Goal: Obtain resource: Download file/media

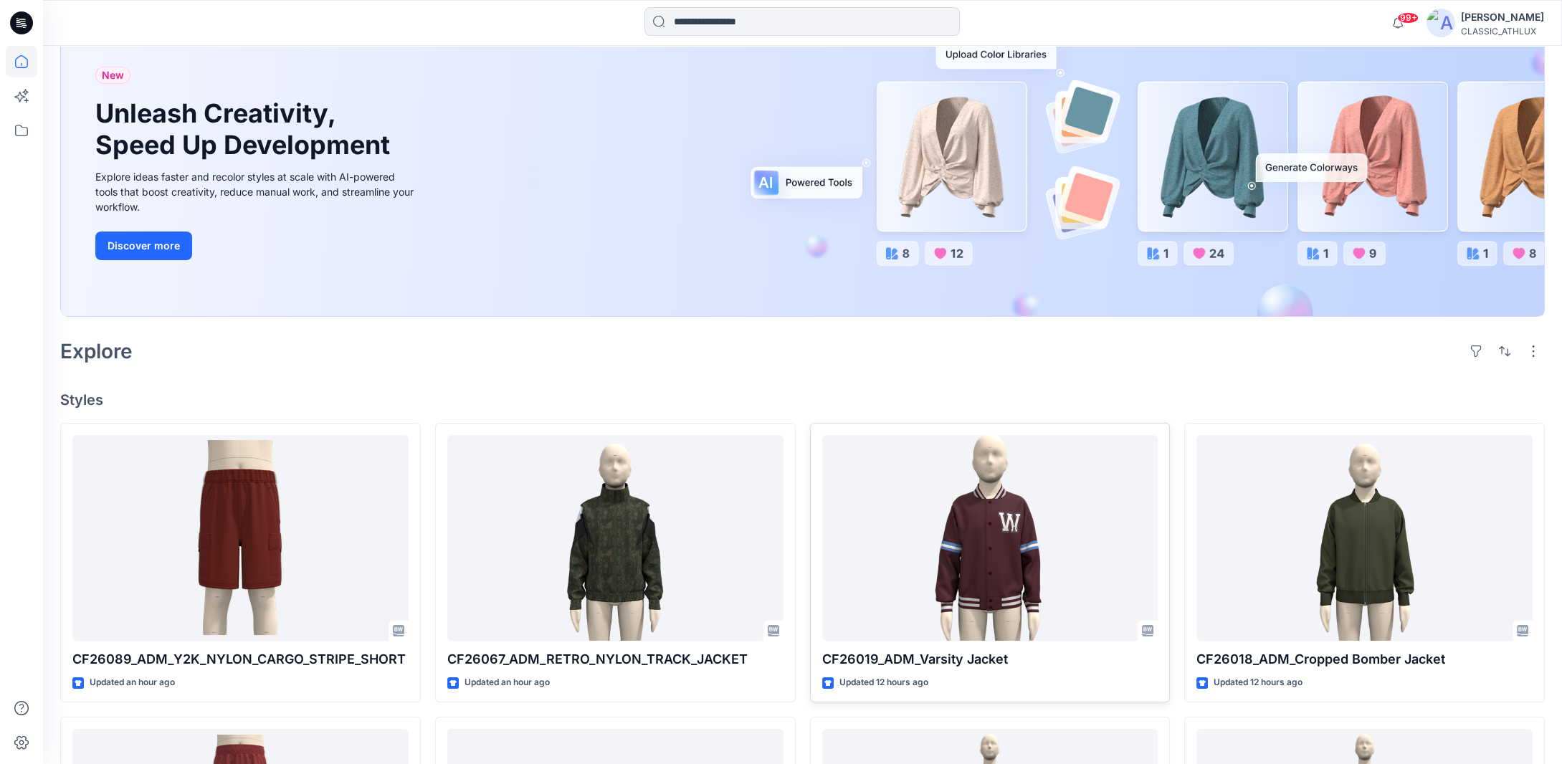
scroll to position [287, 0]
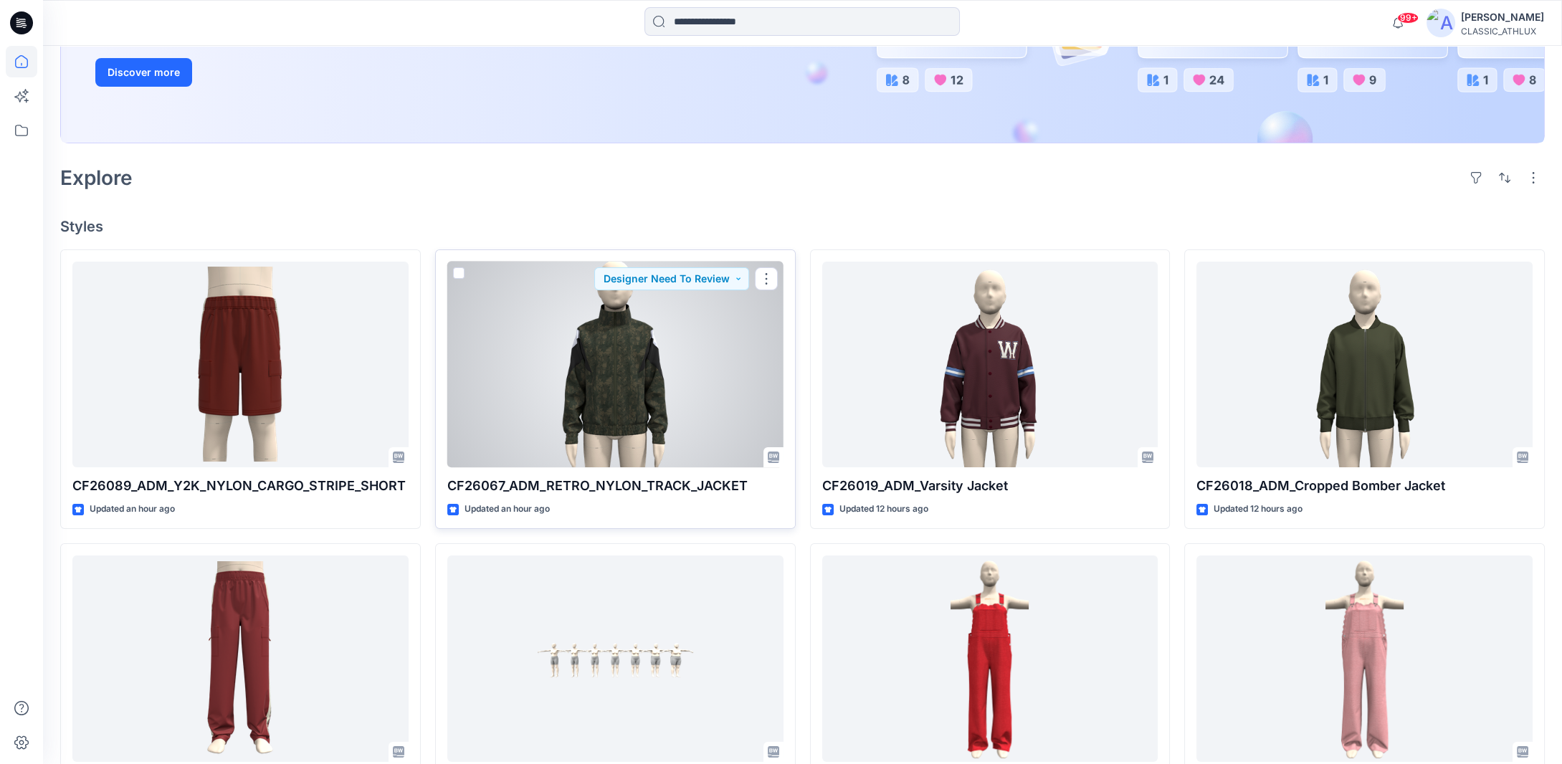
click at [629, 367] on div at bounding box center [615, 365] width 336 height 206
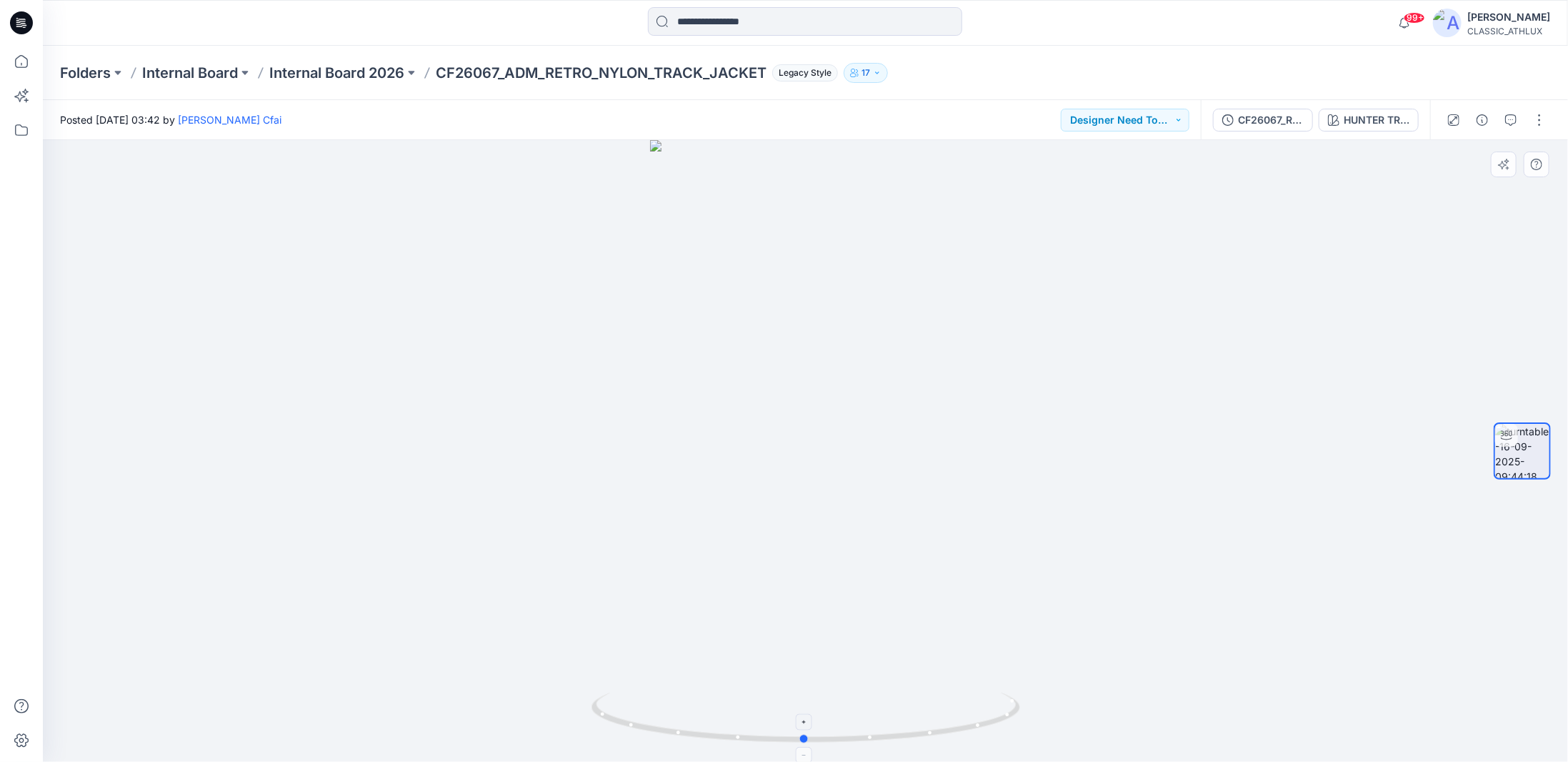
drag, startPoint x: 991, startPoint y: 724, endPoint x: 990, endPoint y: 736, distance: 12.0
click at [990, 736] on icon at bounding box center [807, 720] width 433 height 54
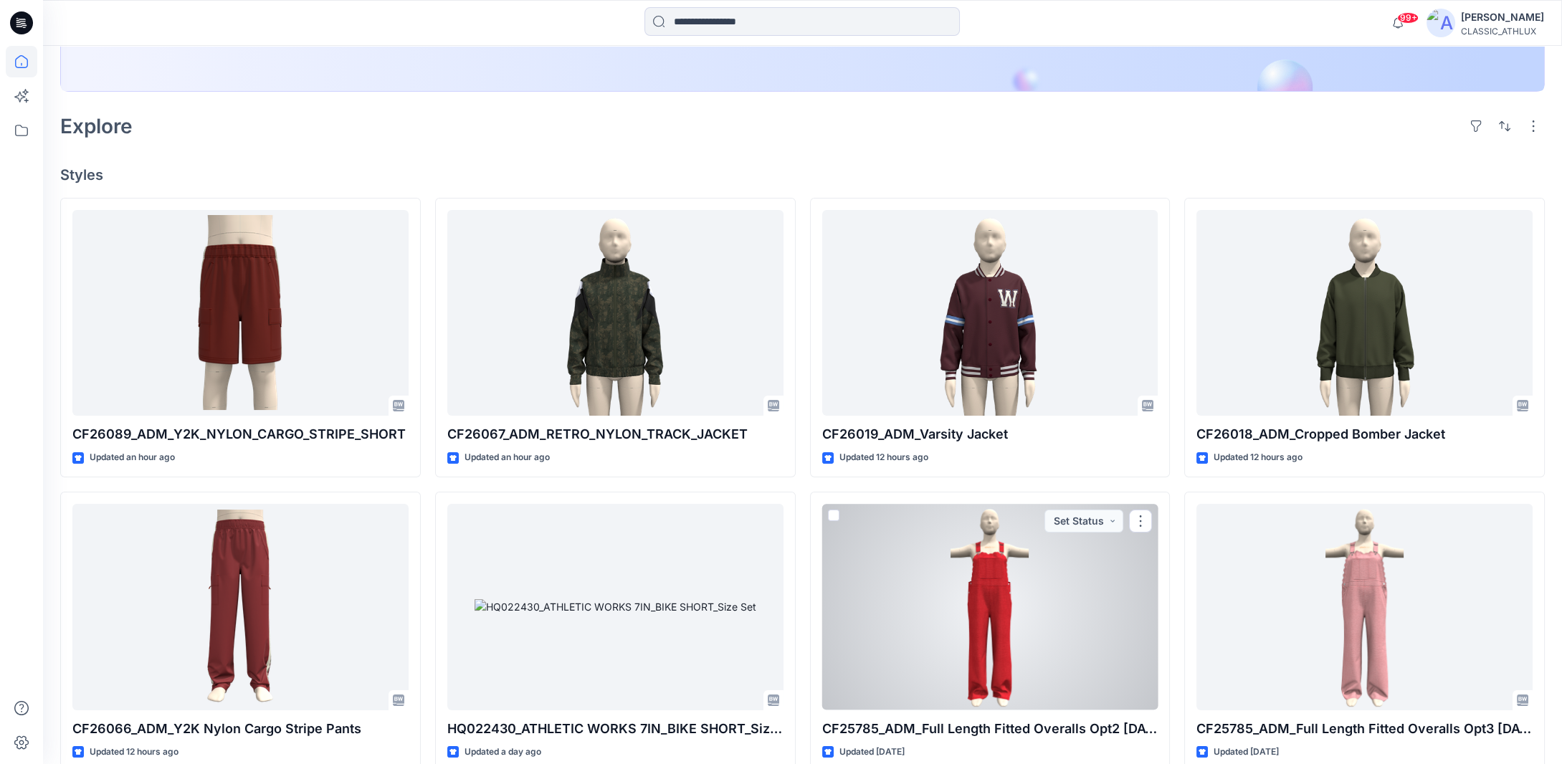
scroll to position [358, 0]
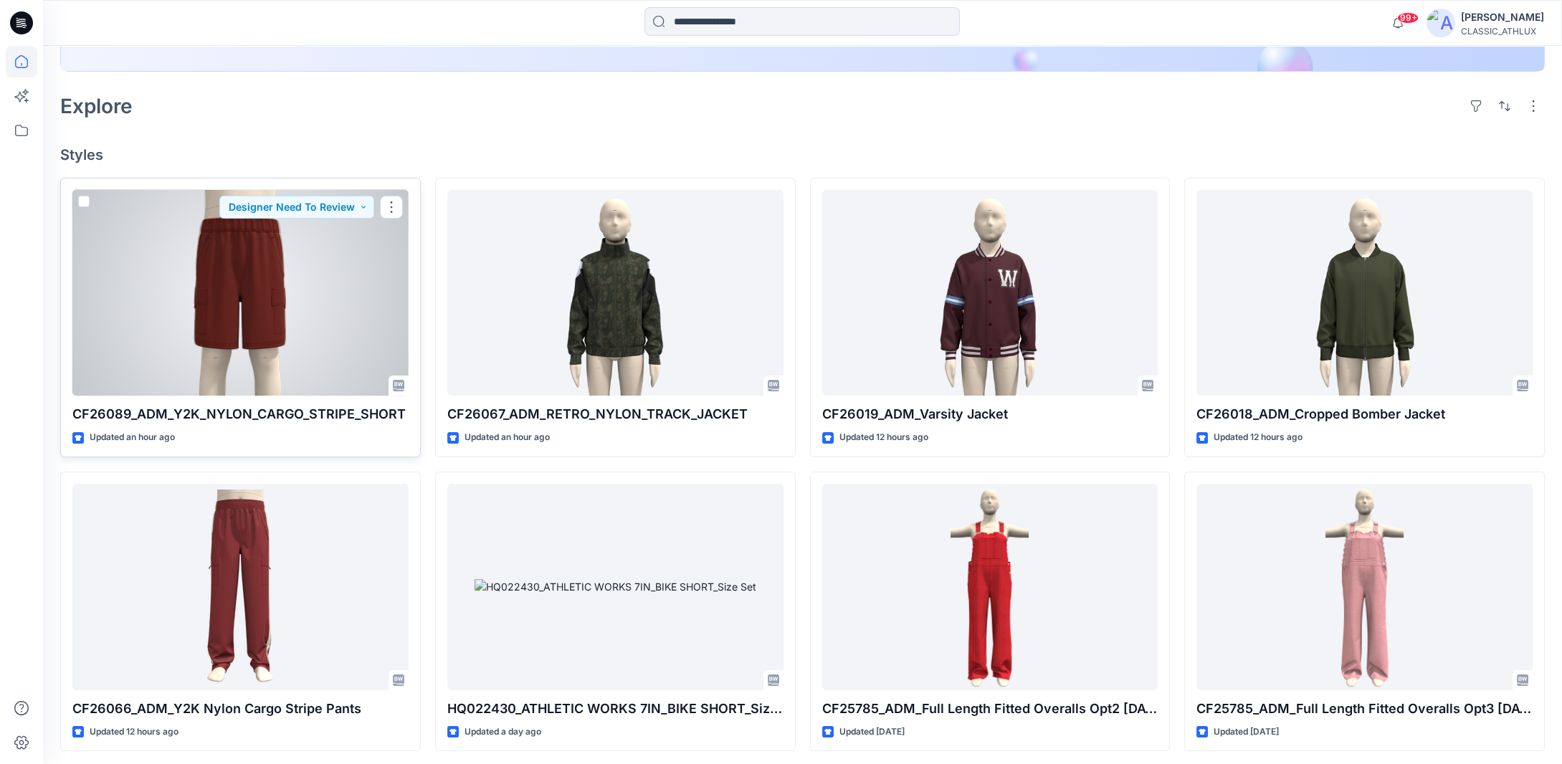
click at [273, 305] on div at bounding box center [240, 293] width 336 height 206
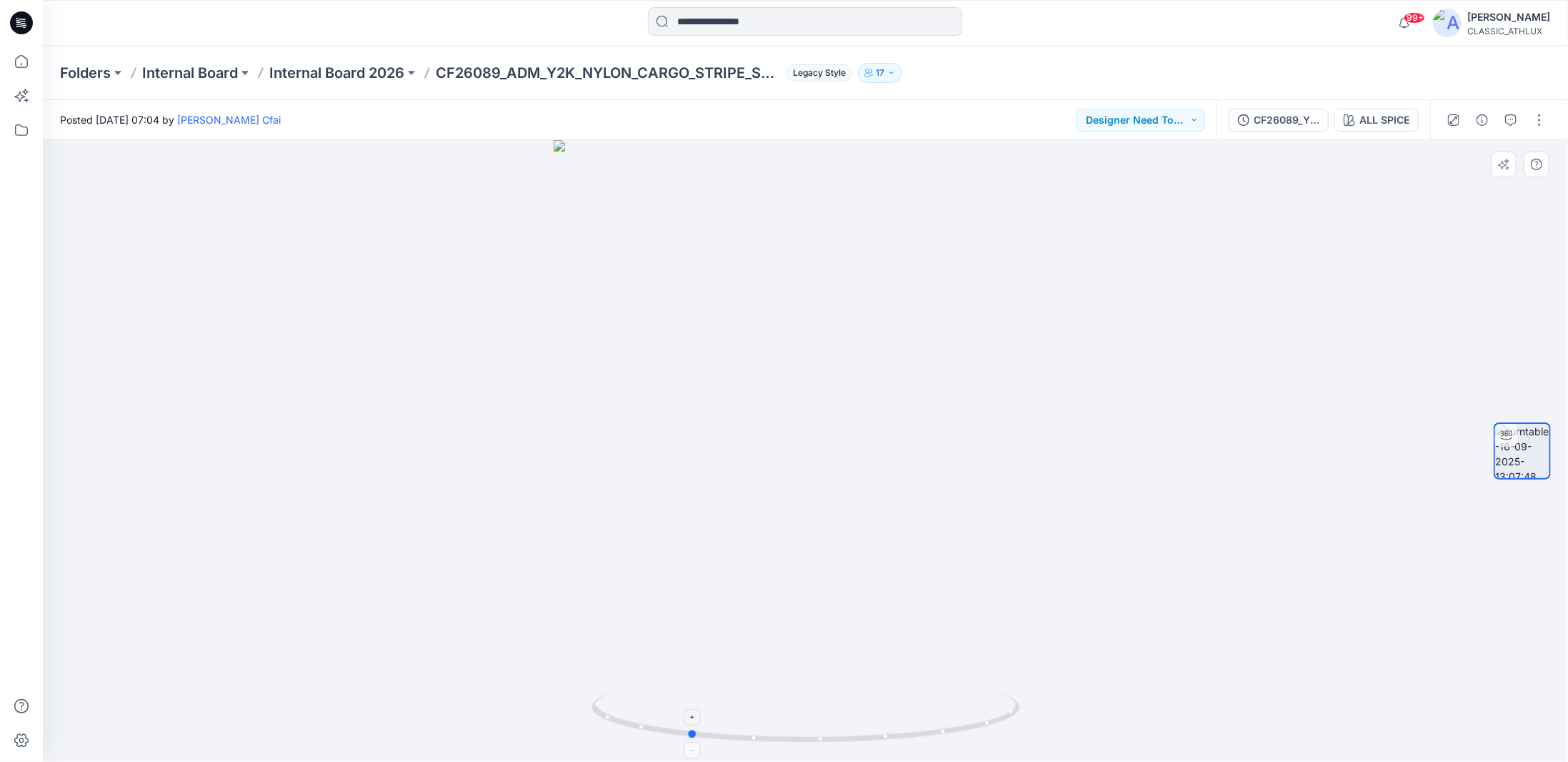
drag, startPoint x: 1004, startPoint y: 727, endPoint x: 887, endPoint y: 726, distance: 117.0
click at [887, 726] on icon at bounding box center [807, 720] width 433 height 54
drag, startPoint x: 949, startPoint y: 738, endPoint x: 787, endPoint y: 728, distance: 162.3
click at [787, 728] on icon at bounding box center [807, 720] width 433 height 54
click at [378, 74] on p "Internal Board 2026" at bounding box center [336, 73] width 135 height 20
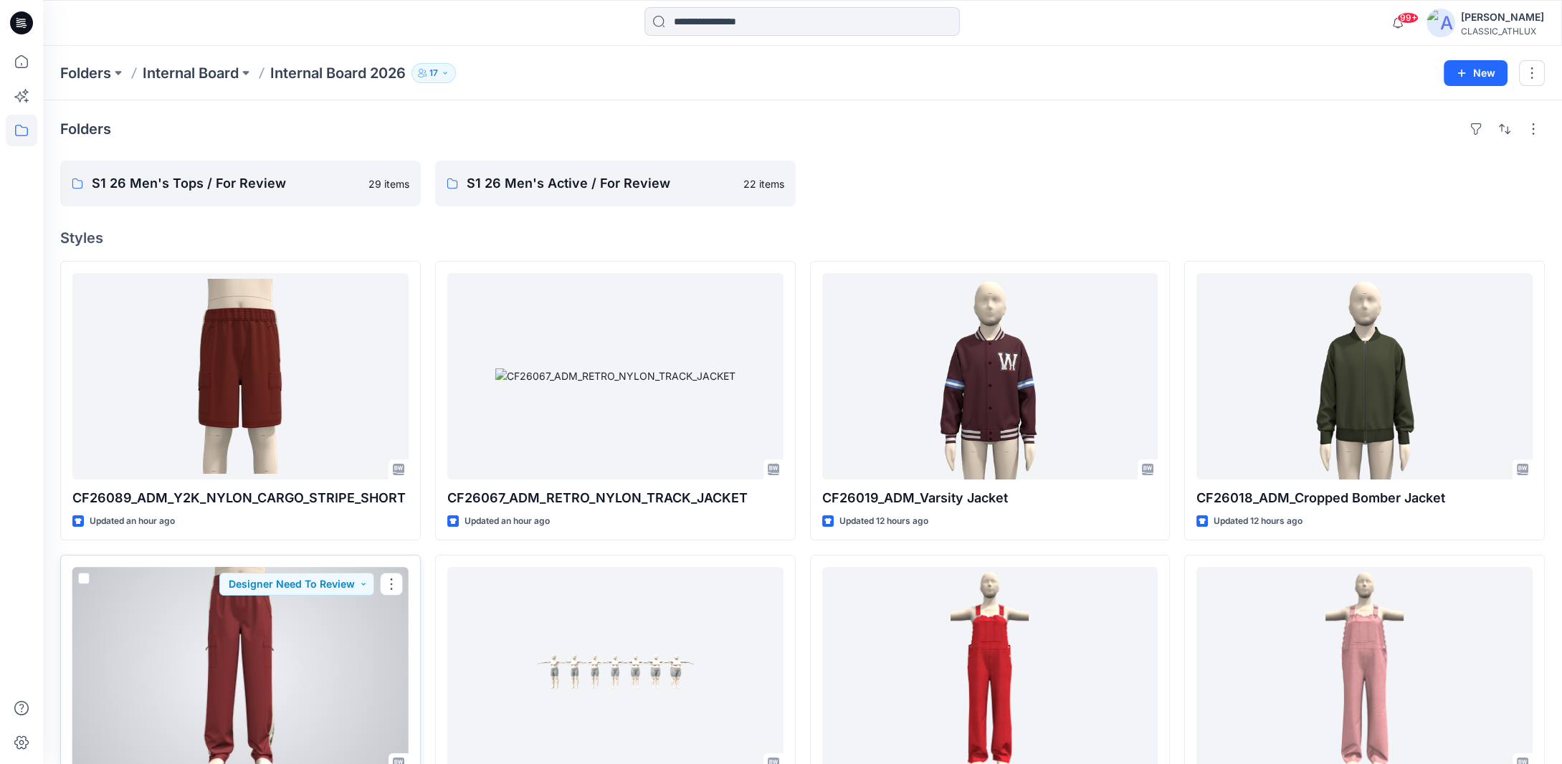
click at [190, 666] on div at bounding box center [240, 670] width 336 height 206
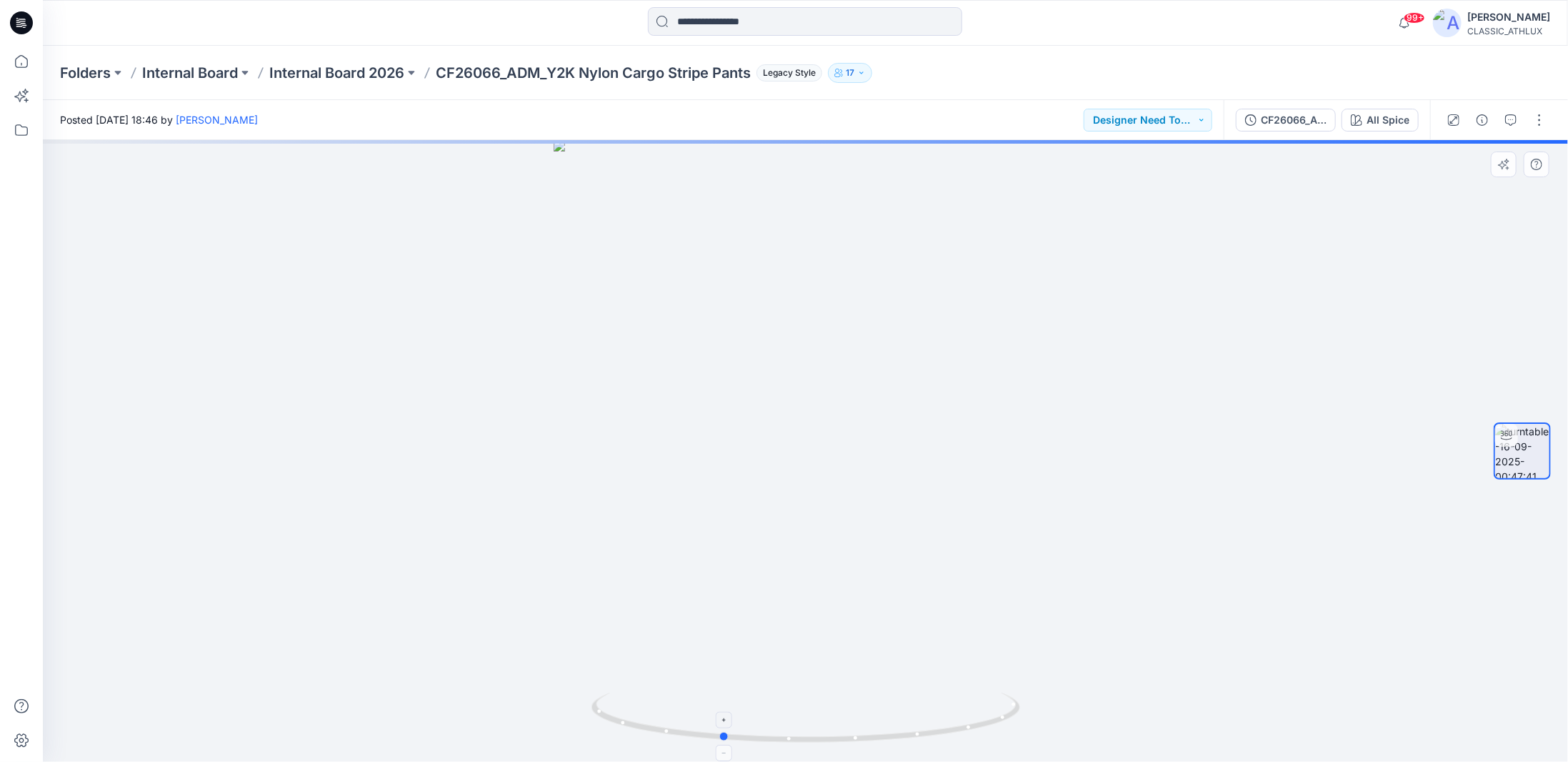
drag, startPoint x: 993, startPoint y: 723, endPoint x: 909, endPoint y: 717, distance: 84.2
click at [909, 717] on icon at bounding box center [807, 720] width 433 height 54
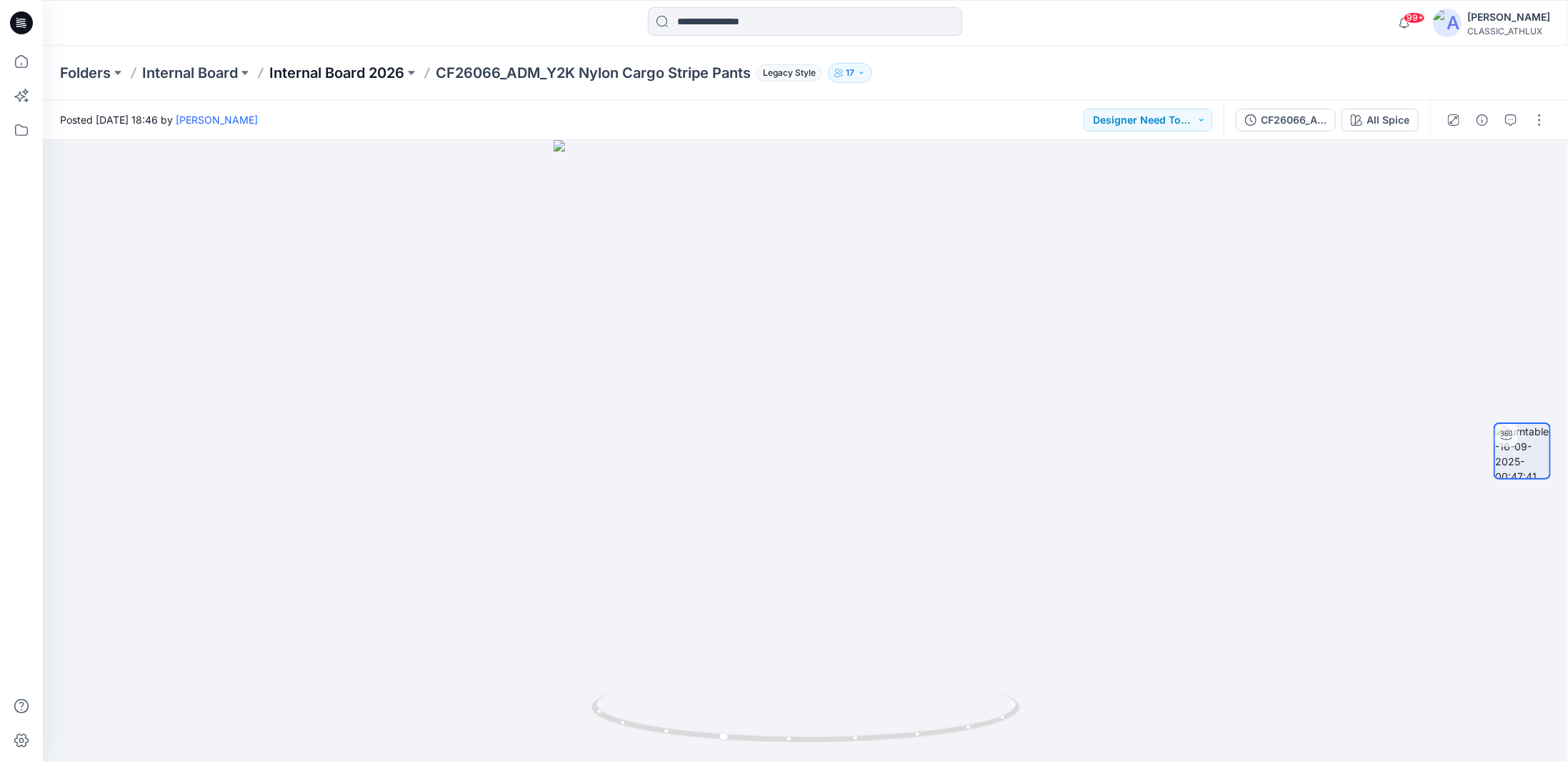
click at [363, 68] on p "Internal Board 2026" at bounding box center [336, 73] width 135 height 20
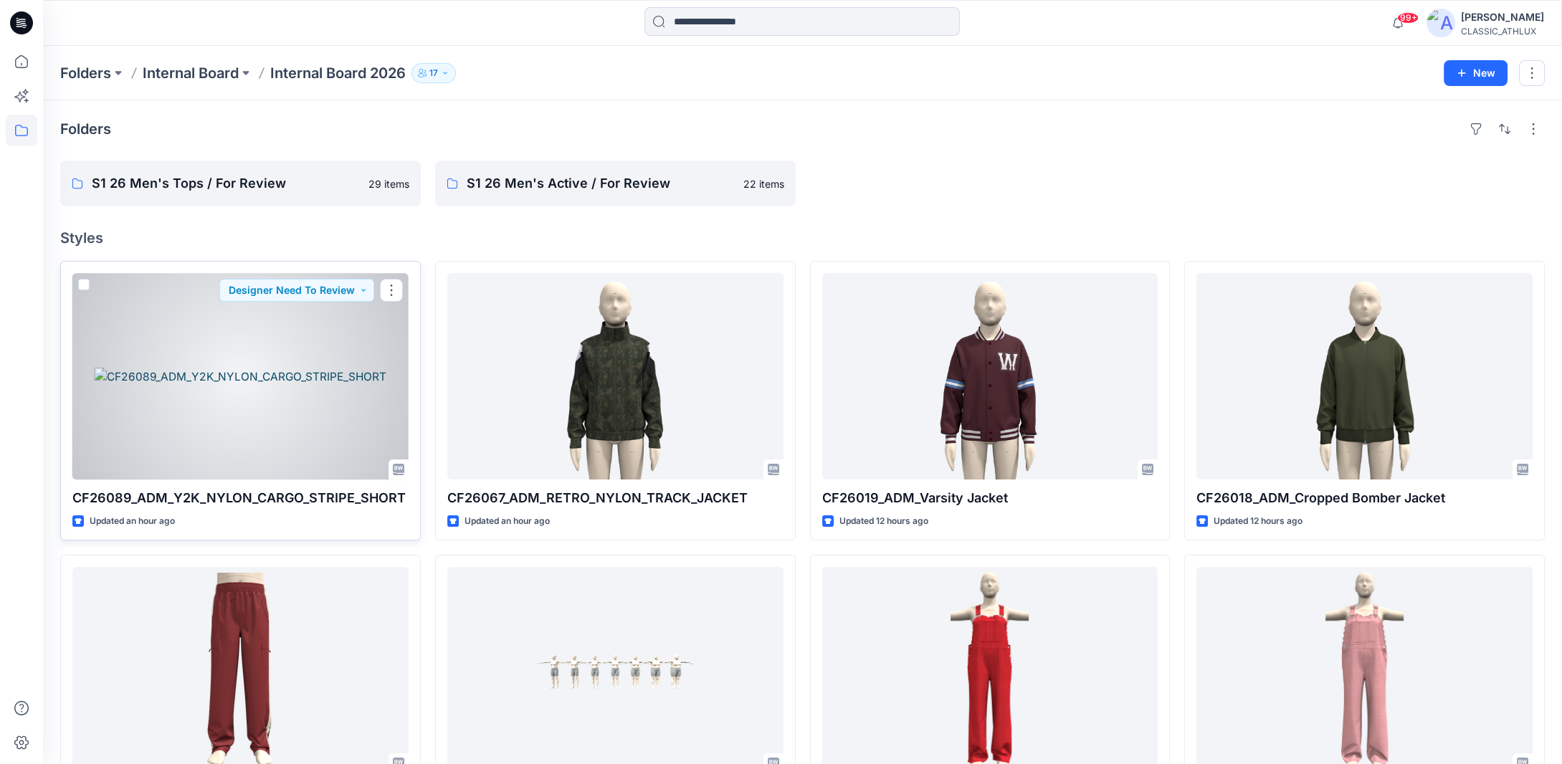
click at [333, 330] on div at bounding box center [240, 376] width 336 height 206
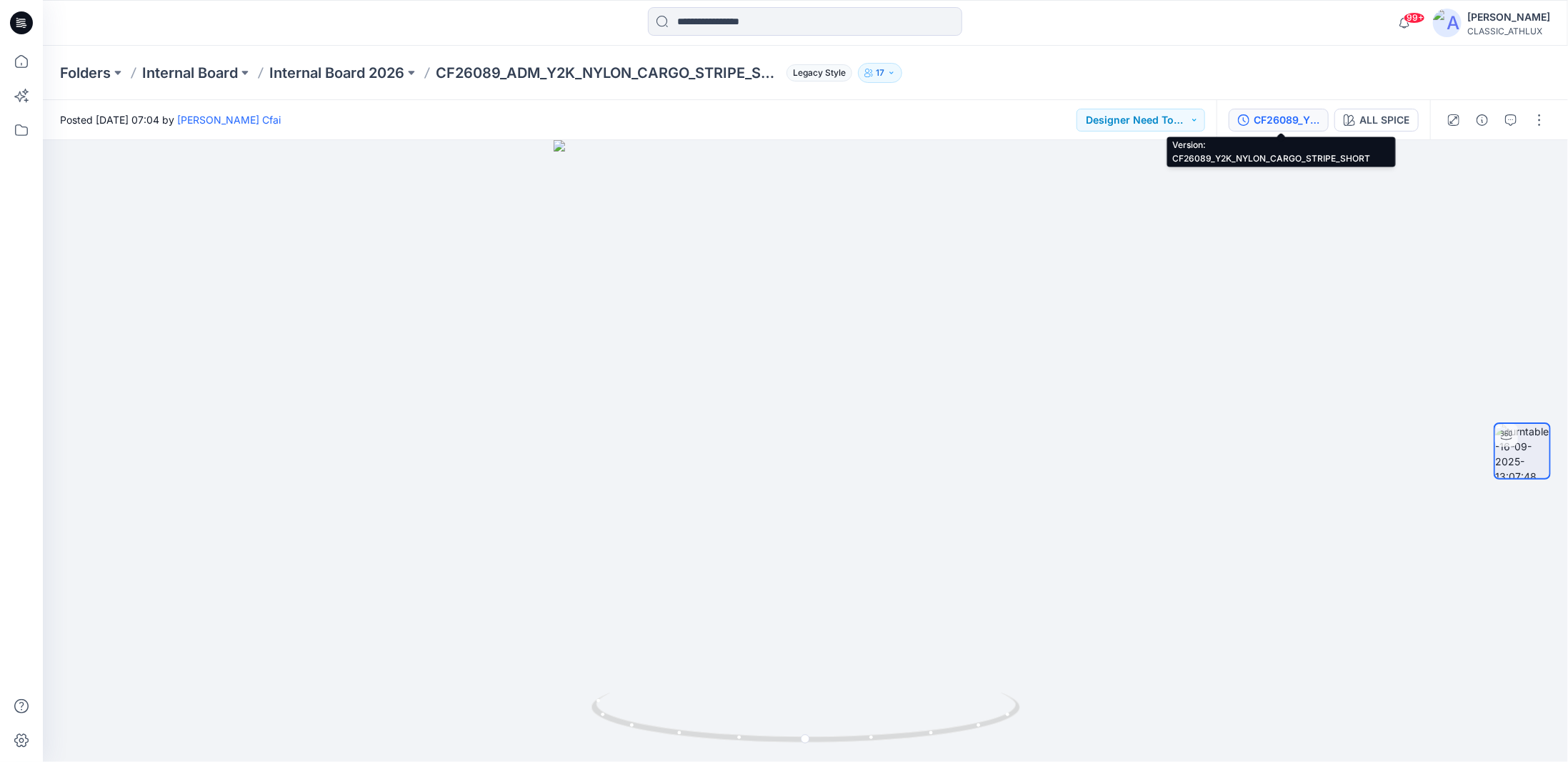
click at [1288, 116] on div "CF26089_Y2K_NYLON_CARGO_STRIPE_SHORT" at bounding box center [1287, 121] width 66 height 16
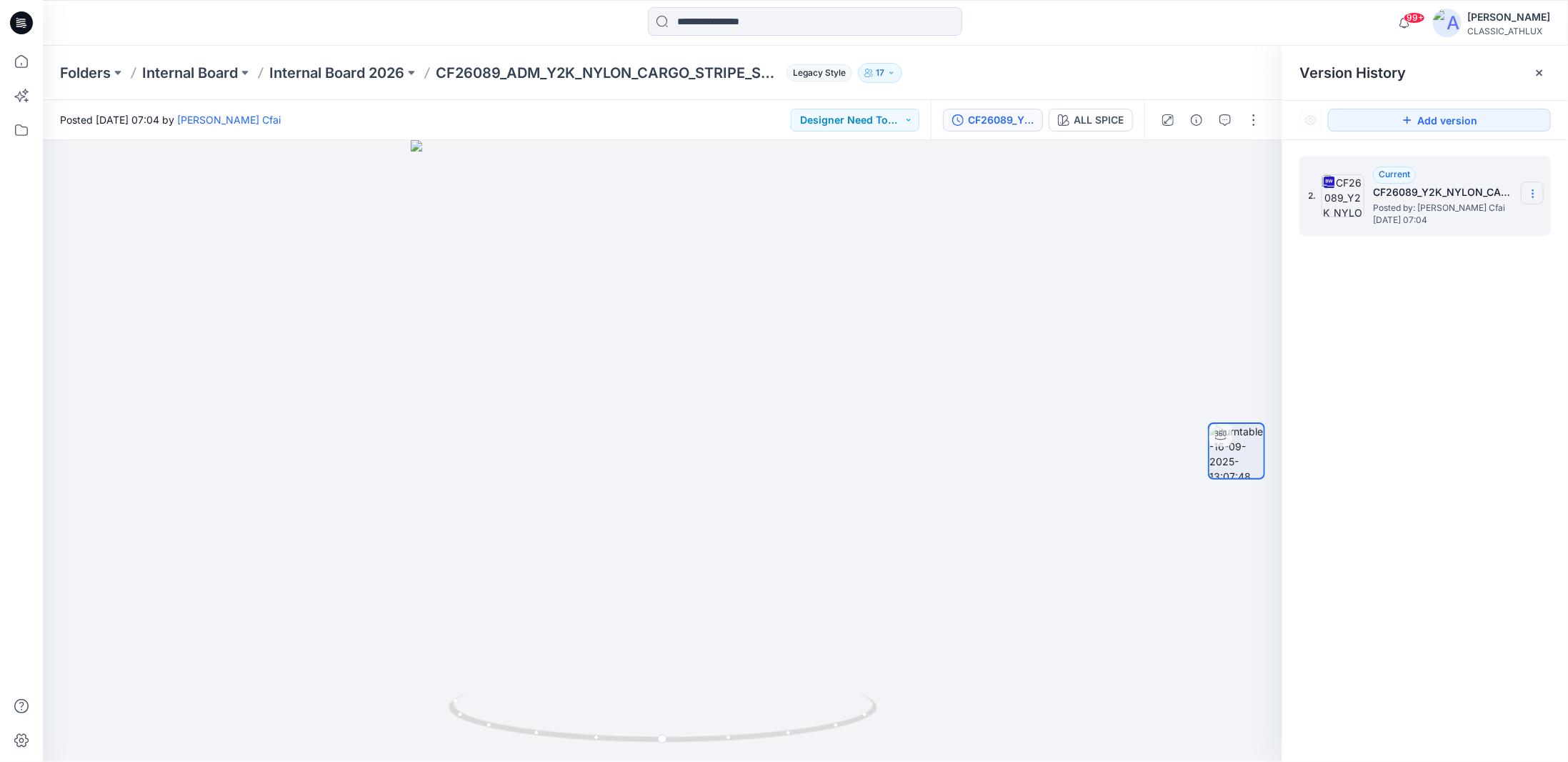
click at [1533, 193] on icon at bounding box center [1532, 193] width 1 height 1
click at [1463, 223] on span "Download Source BW File" at bounding box center [1461, 221] width 120 height 17
click at [380, 74] on p "Internal Board 2026" at bounding box center [336, 73] width 135 height 20
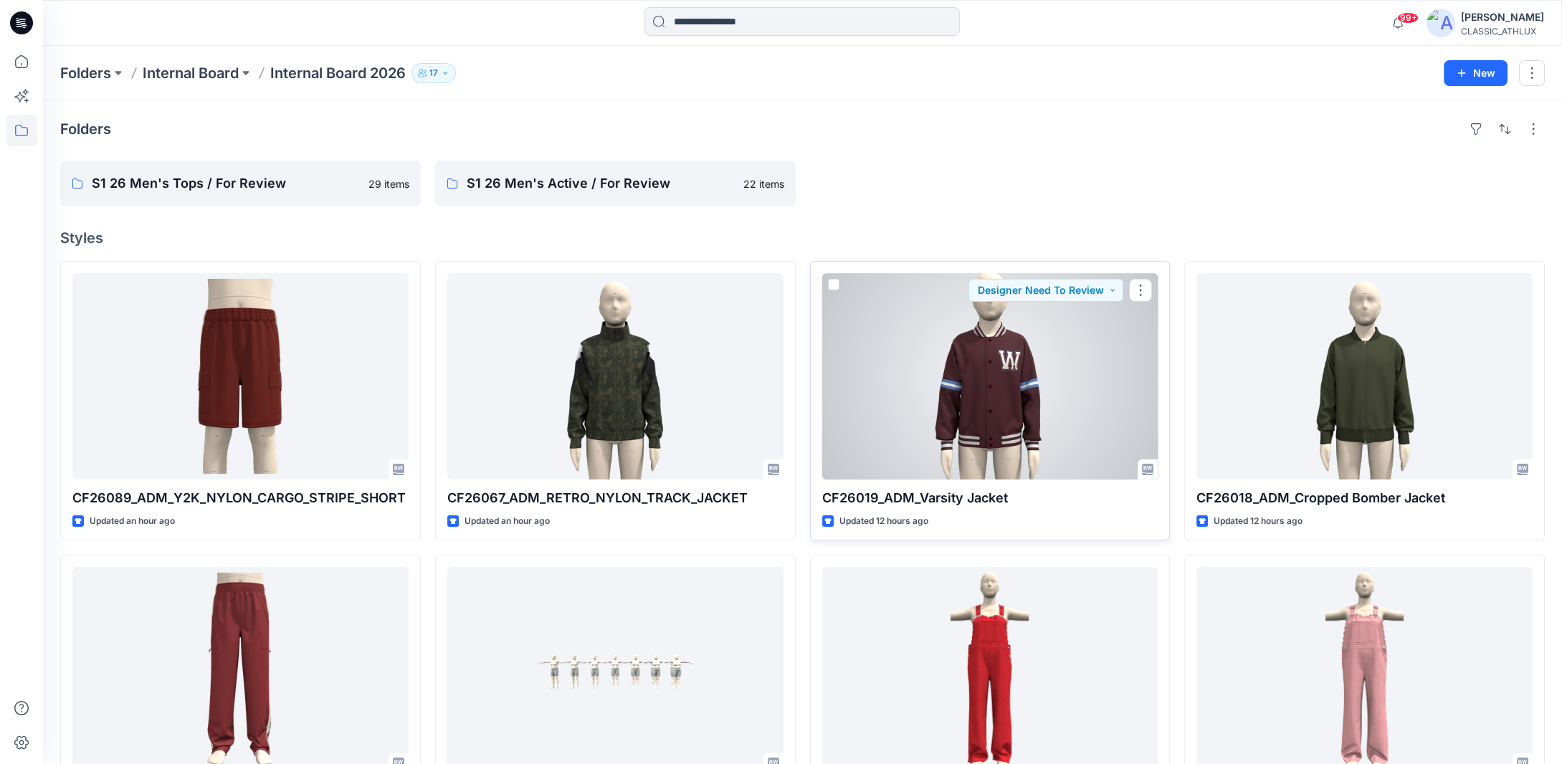
click at [999, 412] on div at bounding box center [990, 376] width 336 height 206
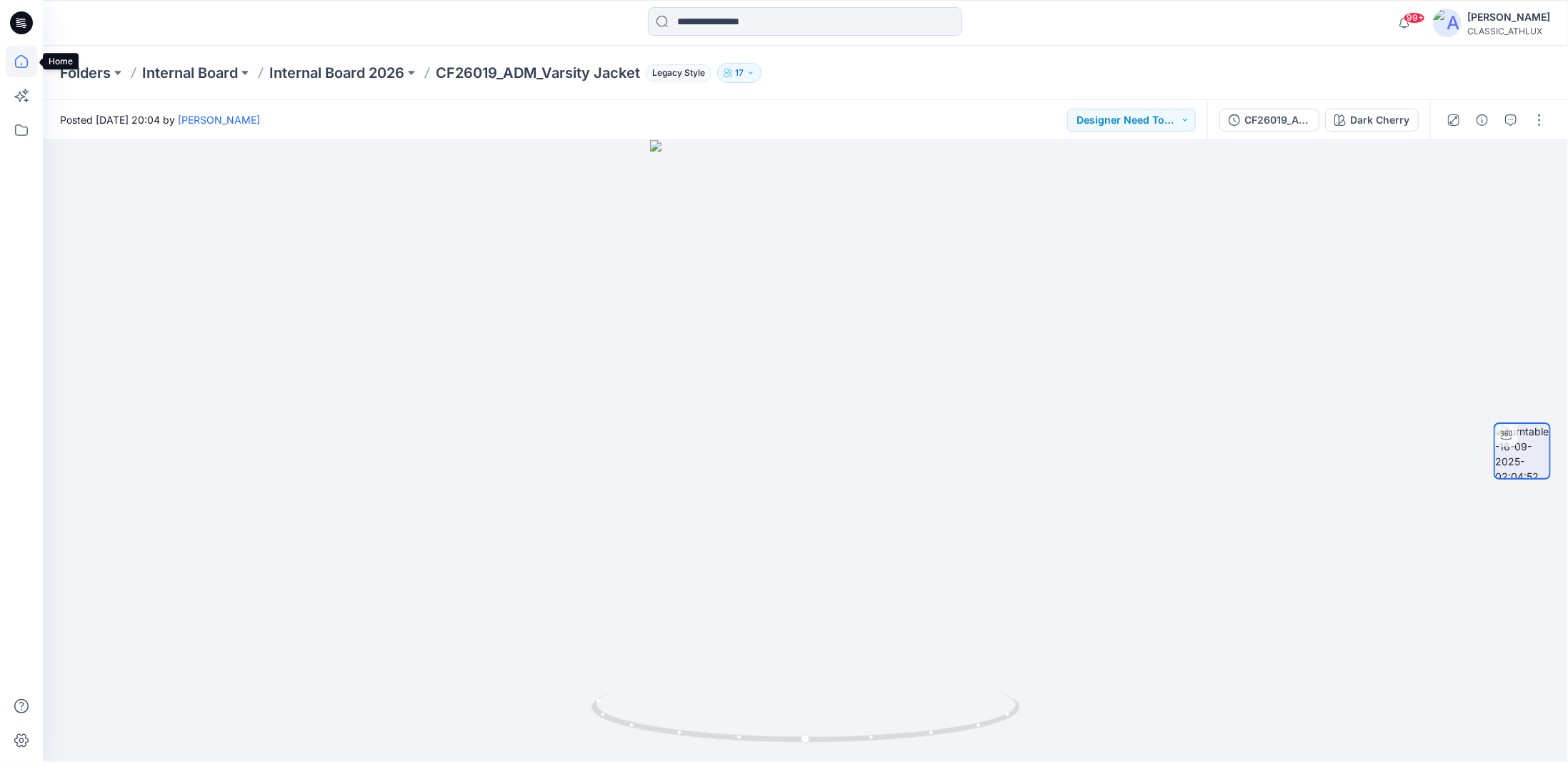
click at [20, 63] on icon at bounding box center [22, 62] width 32 height 32
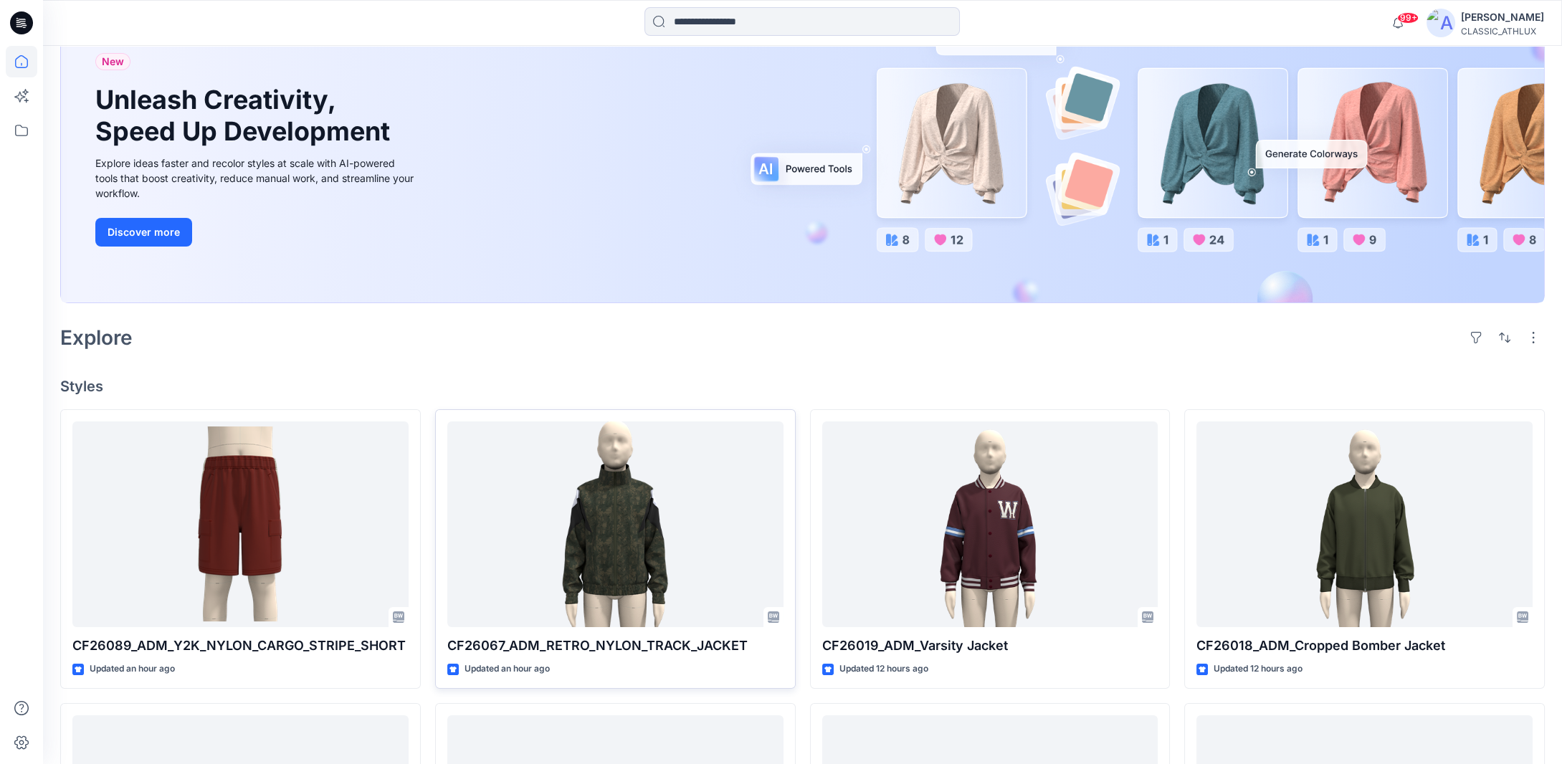
scroll to position [215, 0]
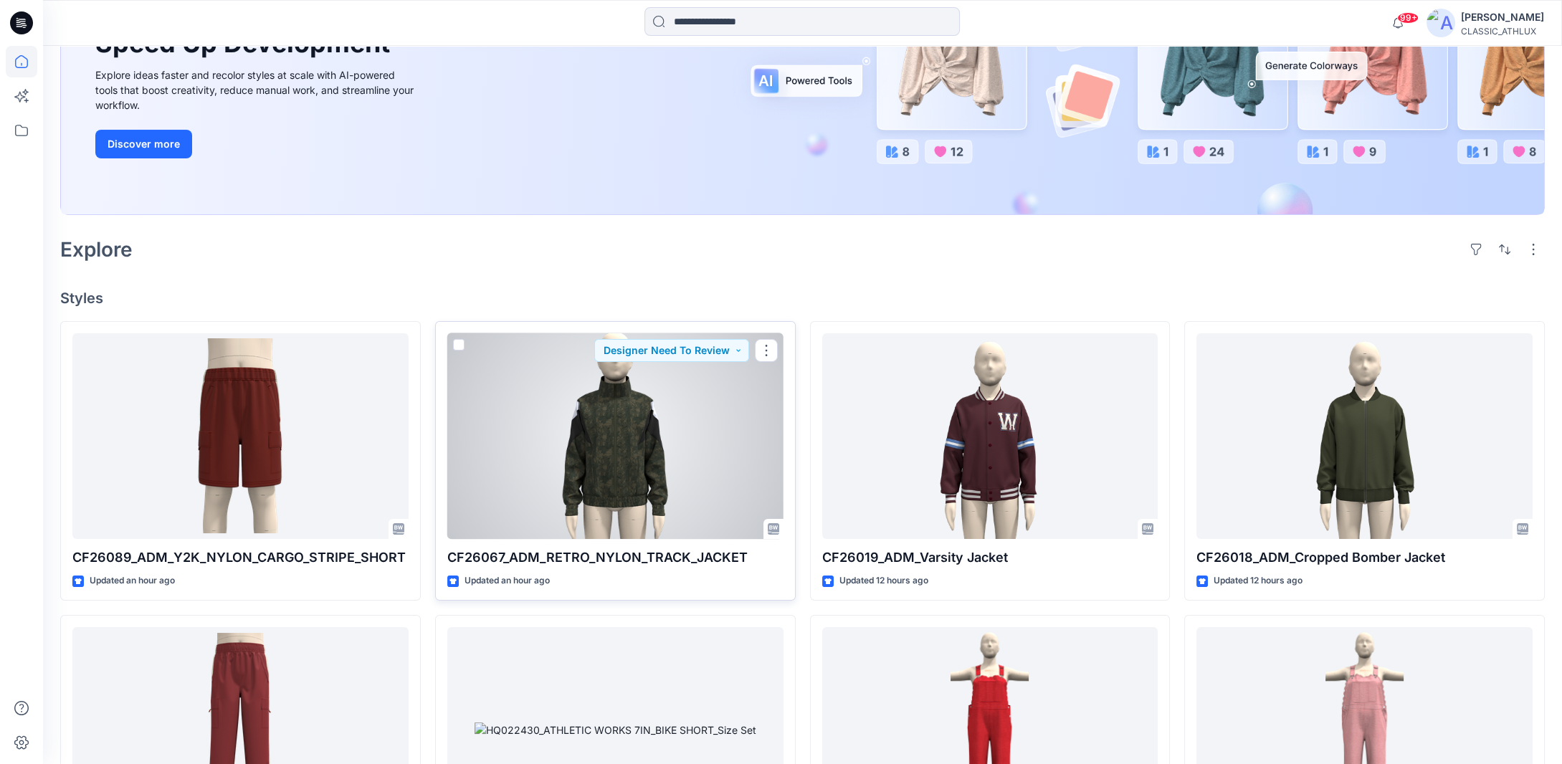
click at [594, 451] on div at bounding box center [615, 436] width 336 height 206
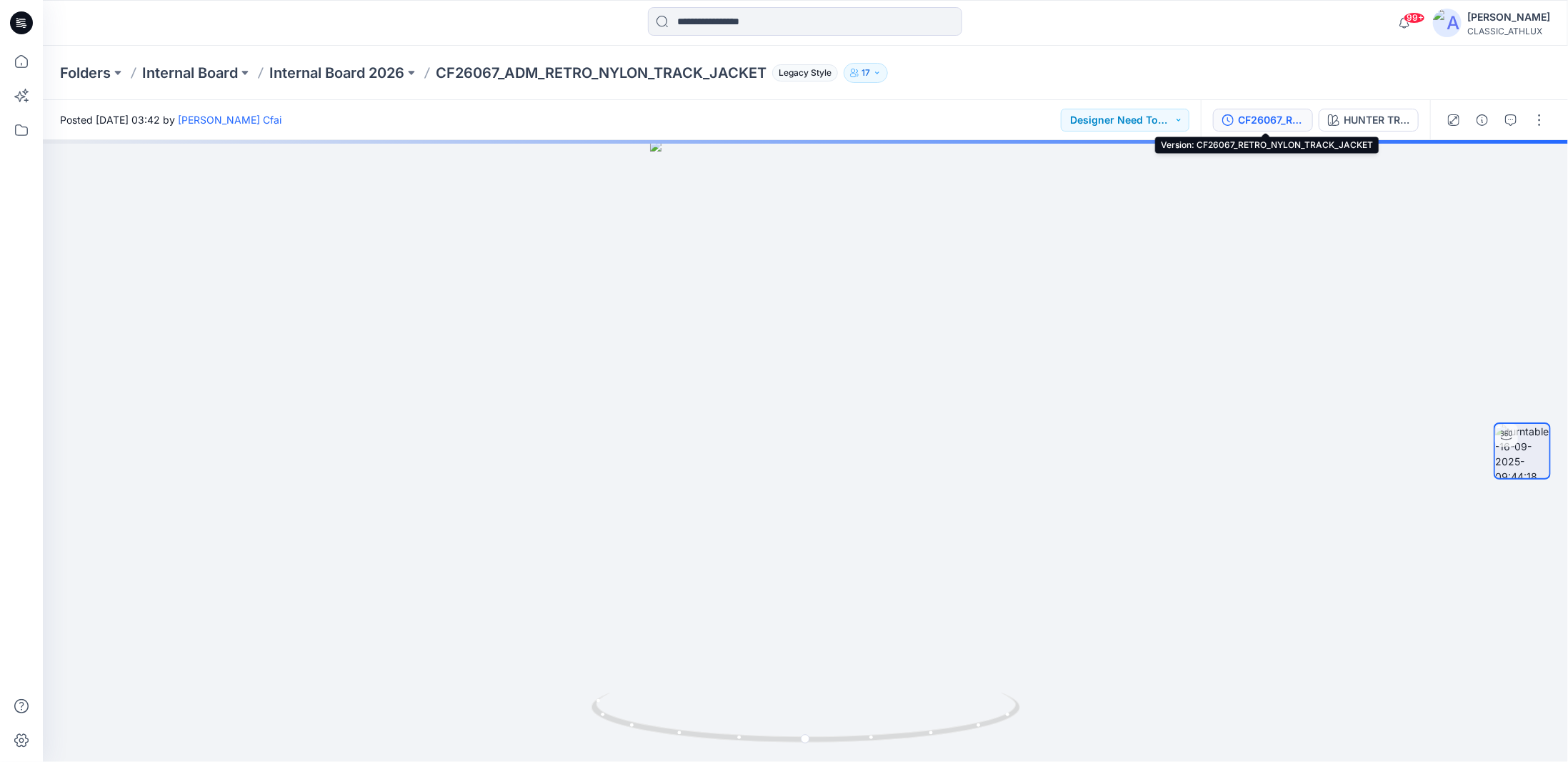
click at [1261, 118] on div "CF26067_RETRO_NYLON_TRACK_JACKET" at bounding box center [1271, 121] width 66 height 16
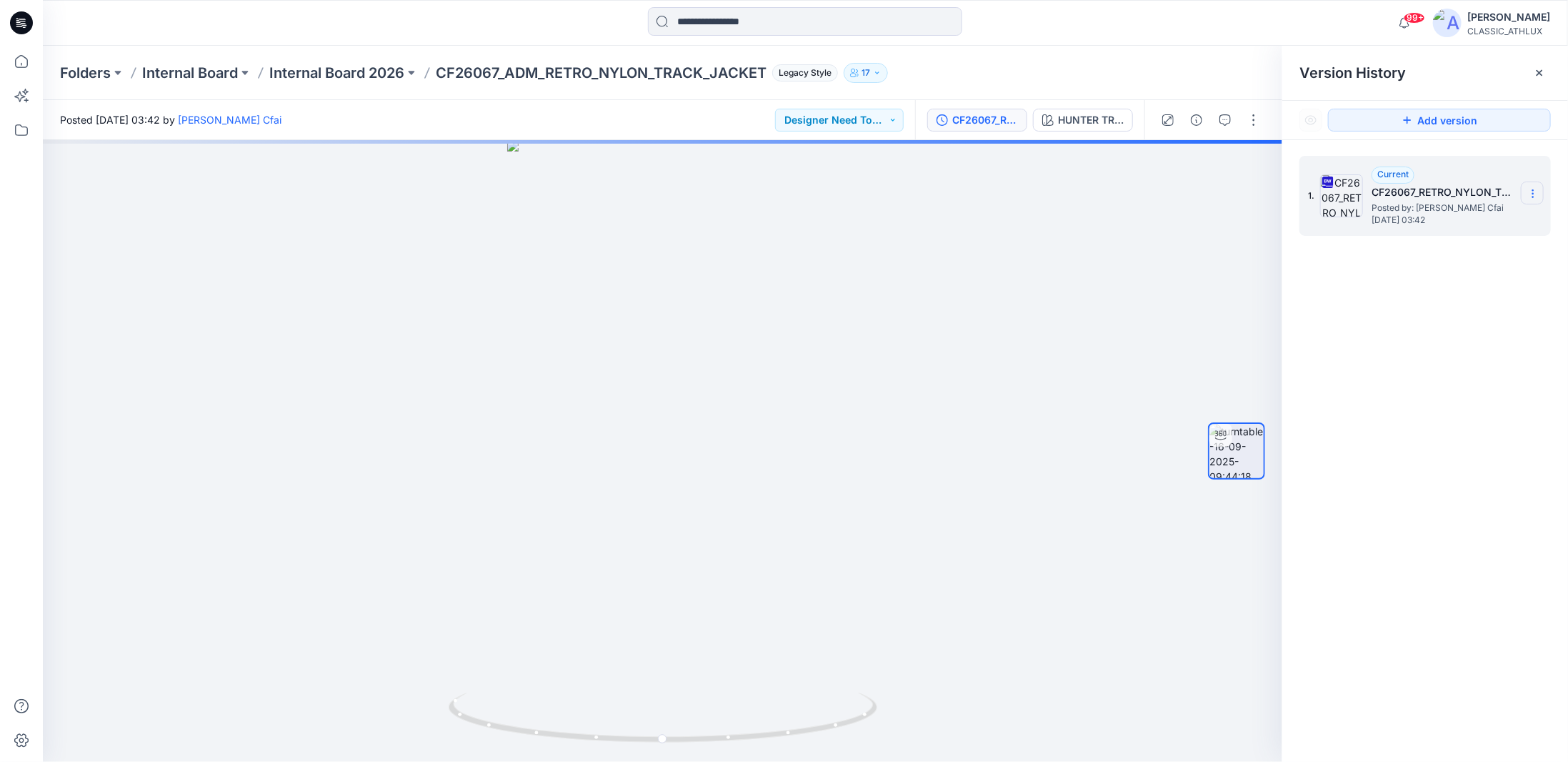
click at [1530, 196] on icon at bounding box center [1532, 193] width 11 height 11
click at [1453, 227] on span "Download Source BW File" at bounding box center [1461, 221] width 120 height 17
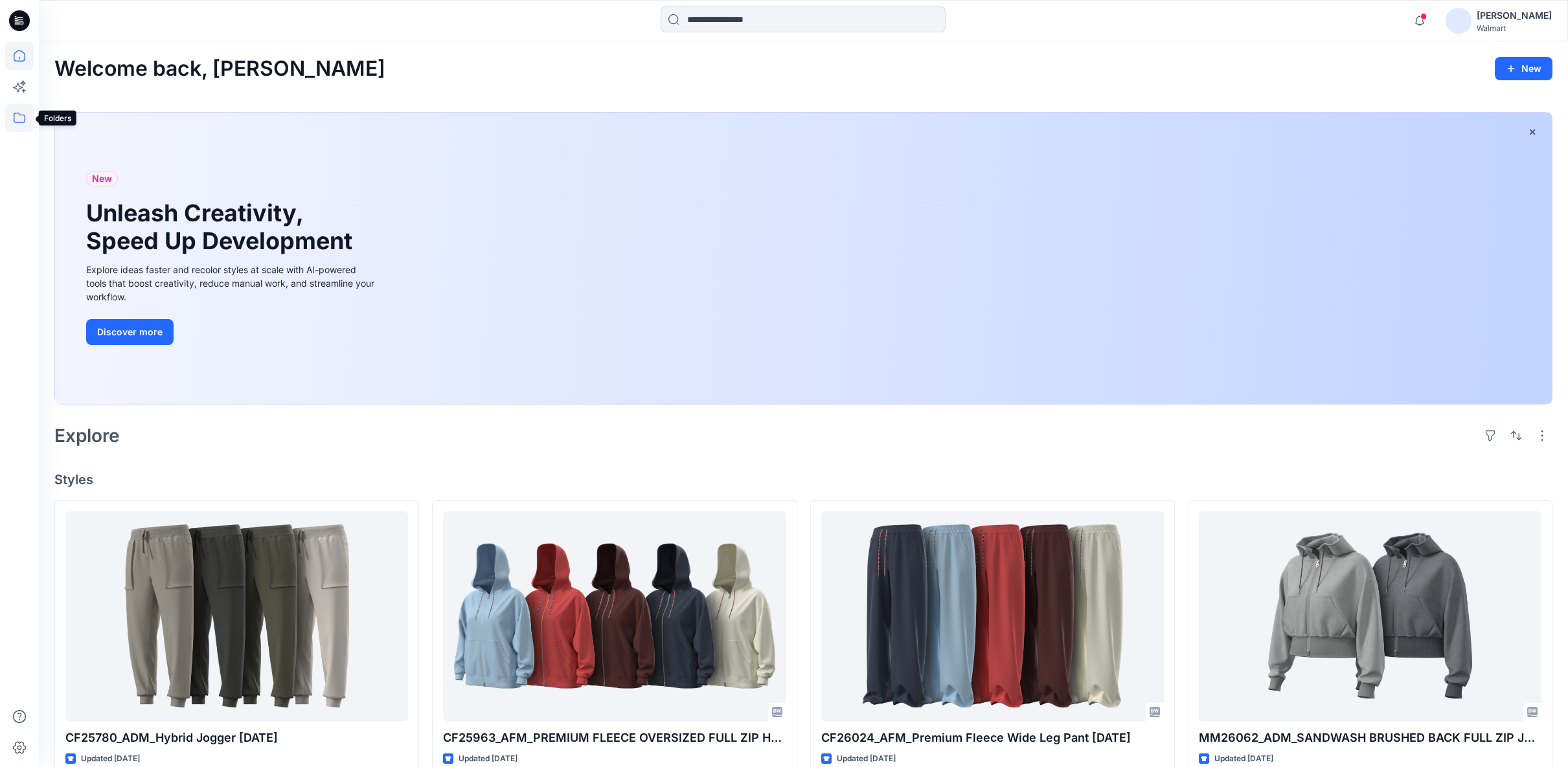
click at [26, 120] on icon at bounding box center [20, 118] width 29 height 29
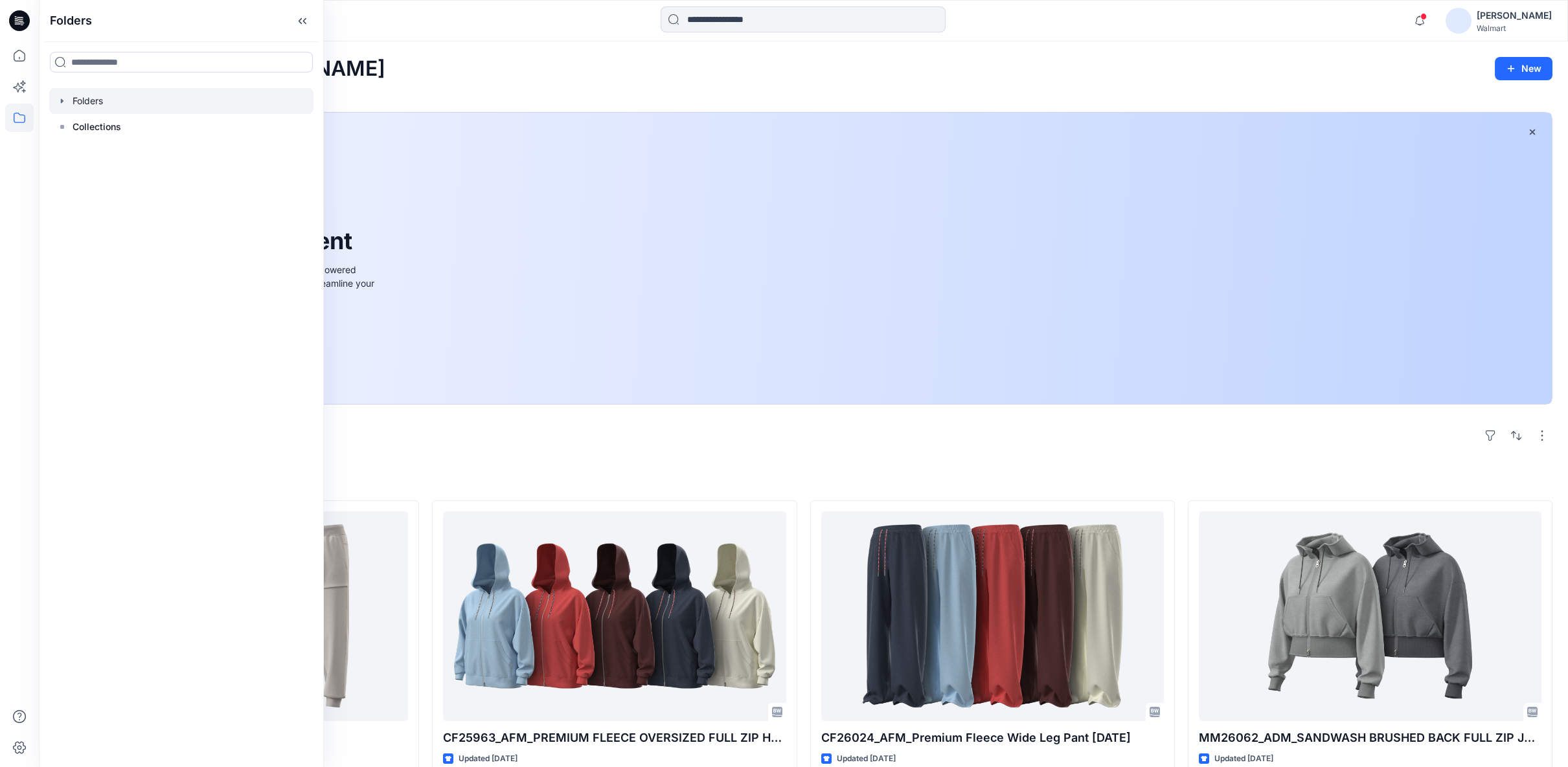
click at [63, 102] on icon "button" at bounding box center [61, 100] width 10 height 10
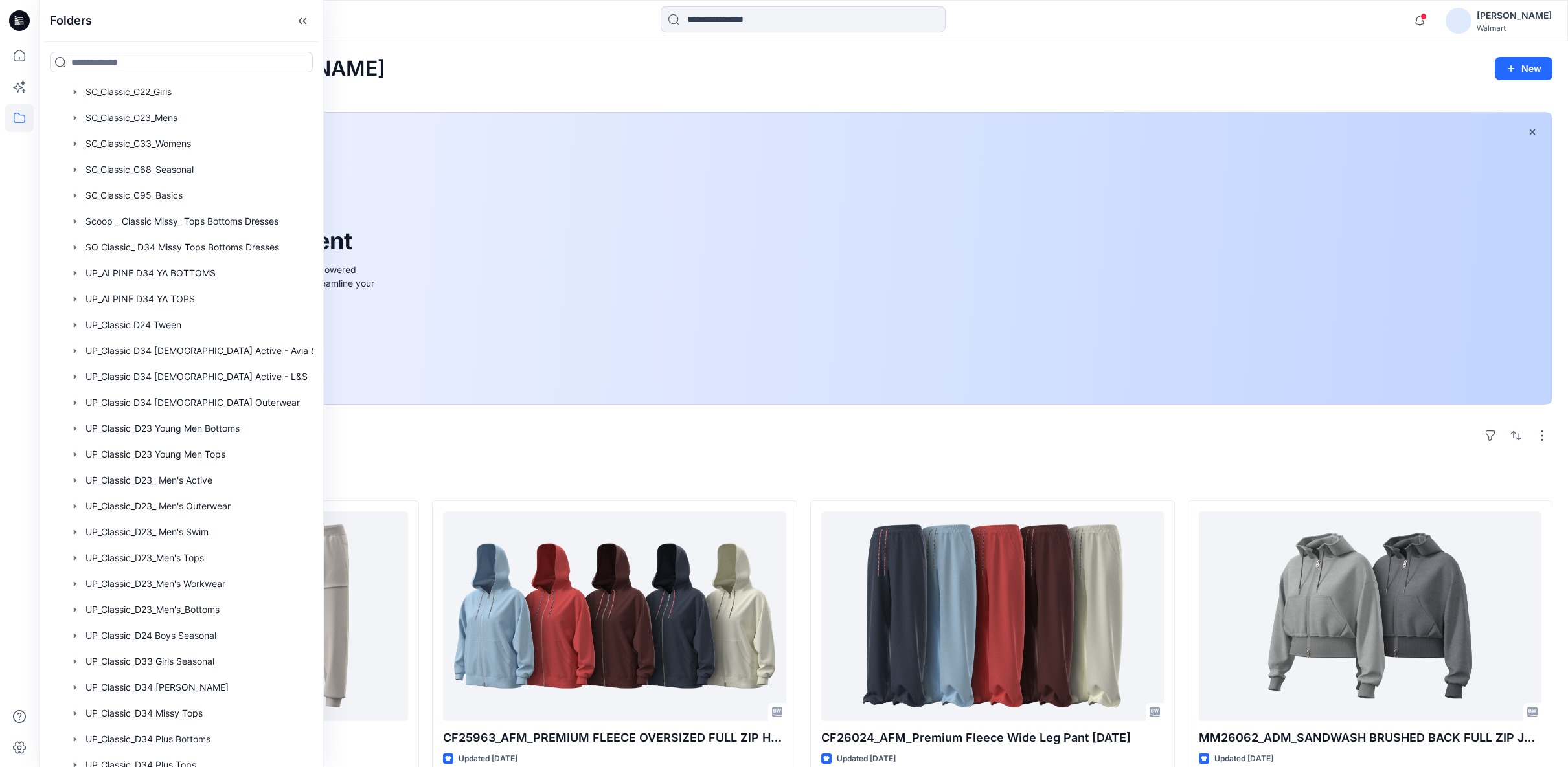
scroll to position [719, 0]
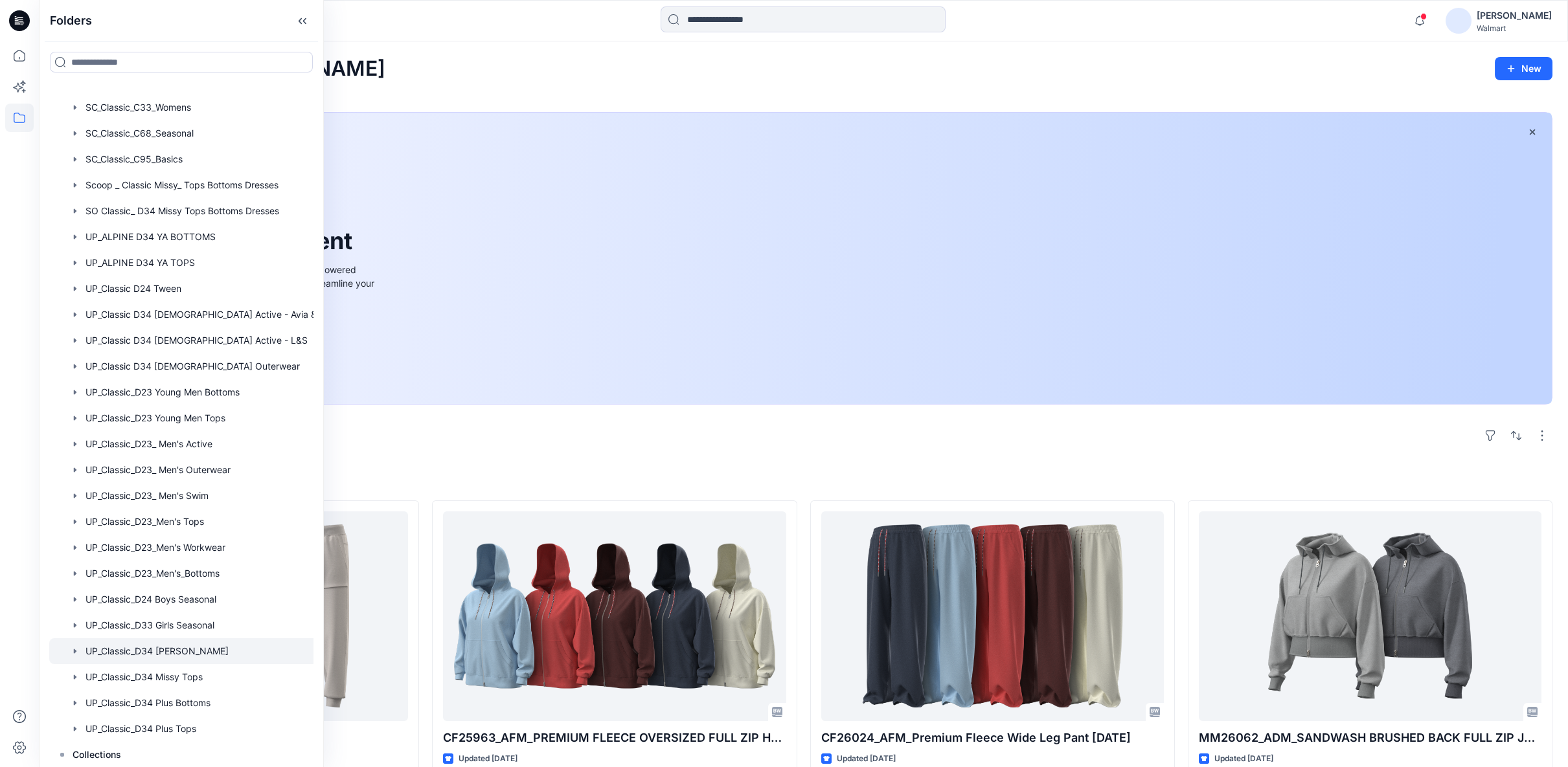
click at [191, 653] on div at bounding box center [194, 651] width 292 height 26
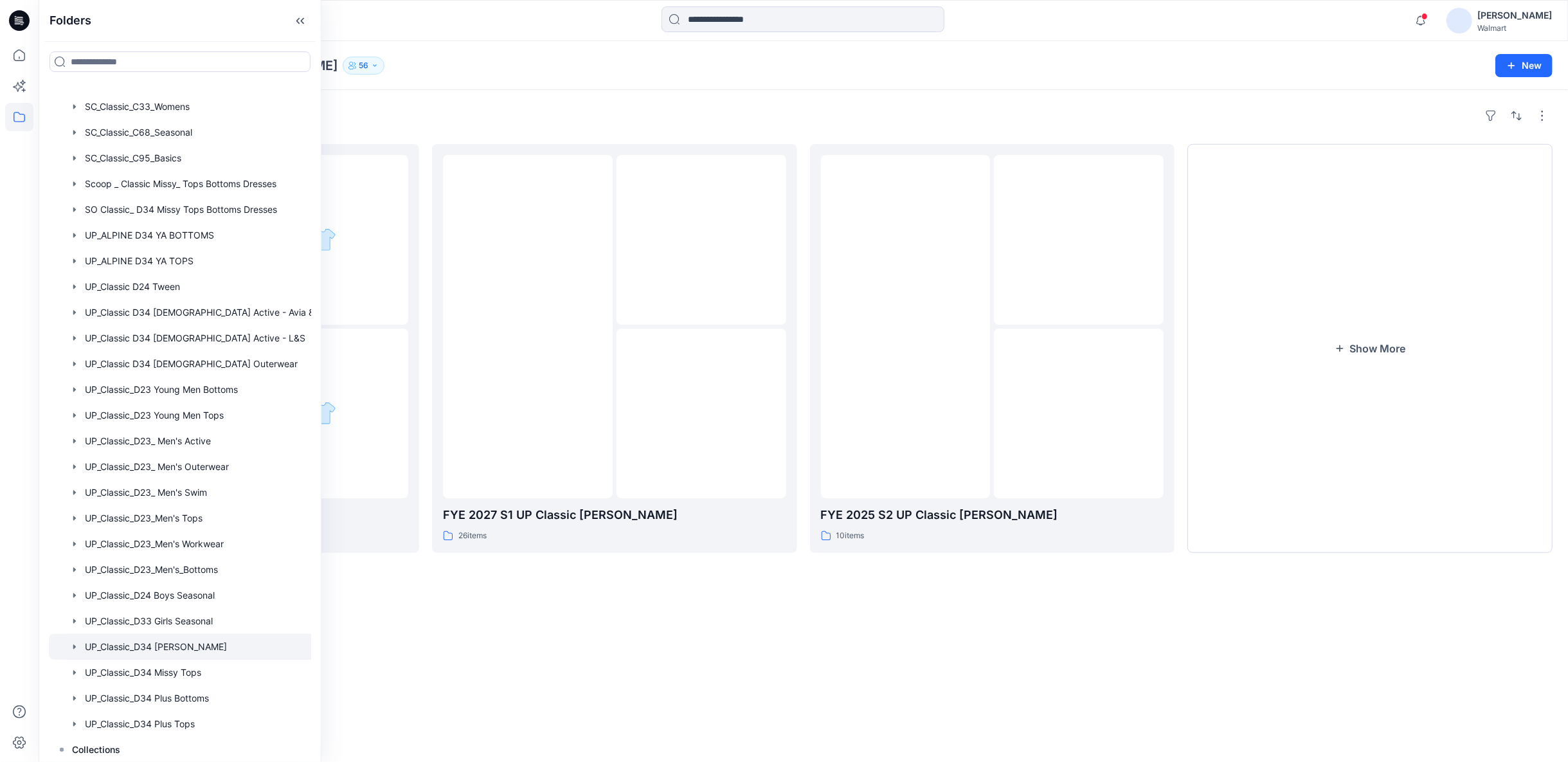
click at [983, 622] on div "Folders FYE 2027 S2 UP Classic Missy Bottoms 0 items FYE 2027 S1 UP Classic Mis…" at bounding box center [803, 425] width 1529 height 672
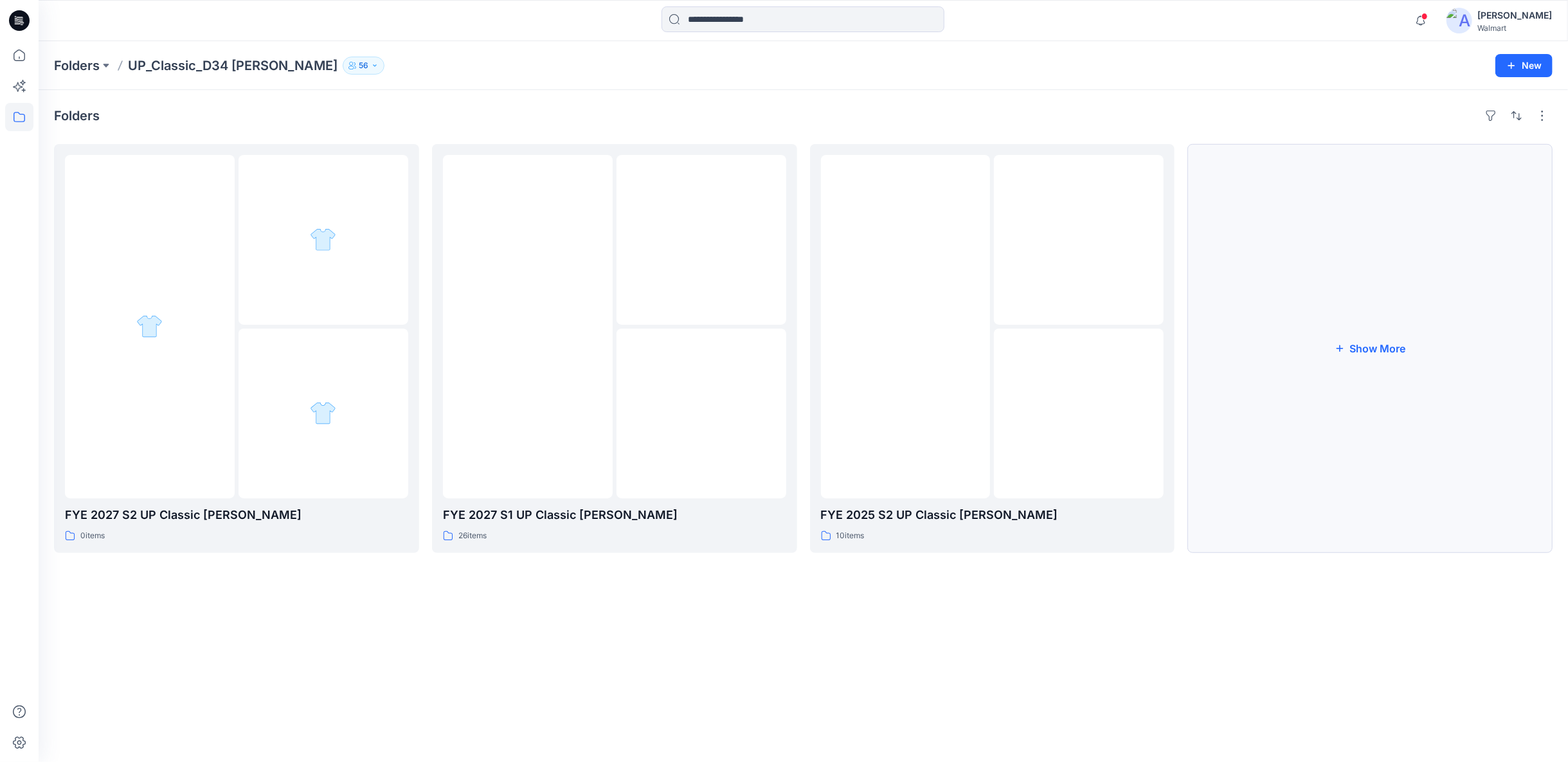
click at [1379, 354] on button "Show More" at bounding box center [1370, 349] width 365 height 409
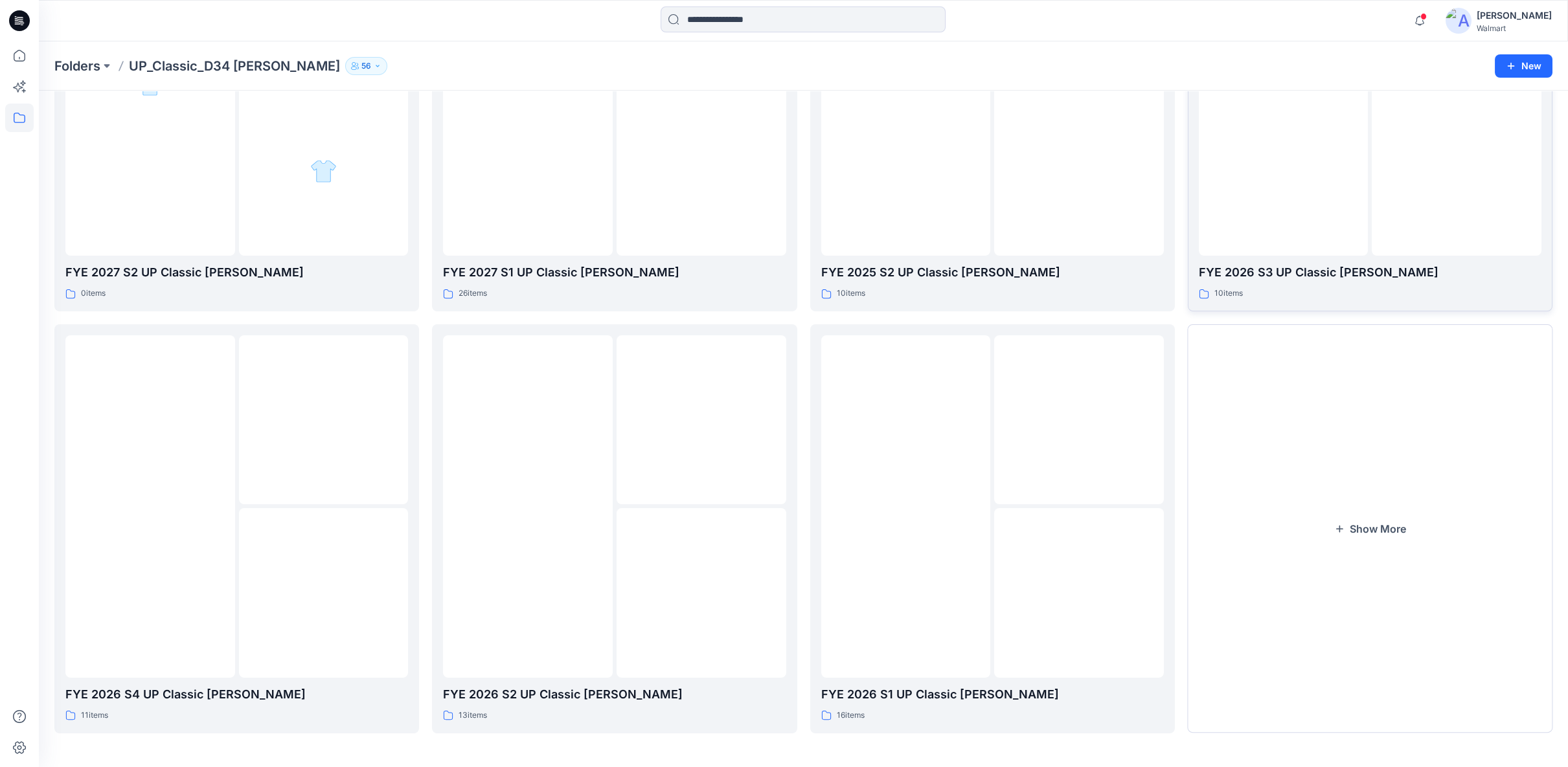
scroll to position [244, 0]
click at [281, 518] on div at bounding box center [324, 592] width 170 height 170
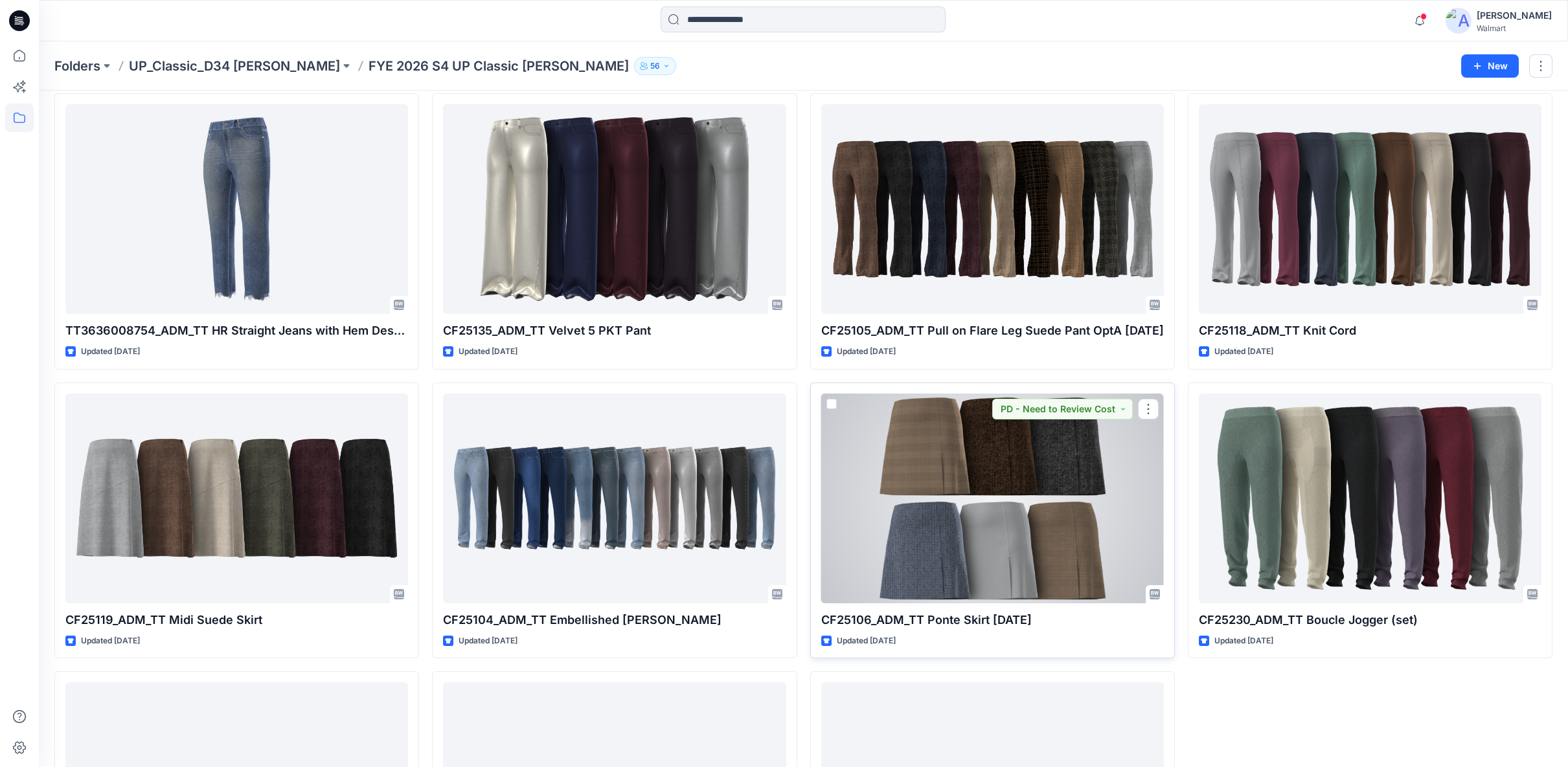
scroll to position [72, 0]
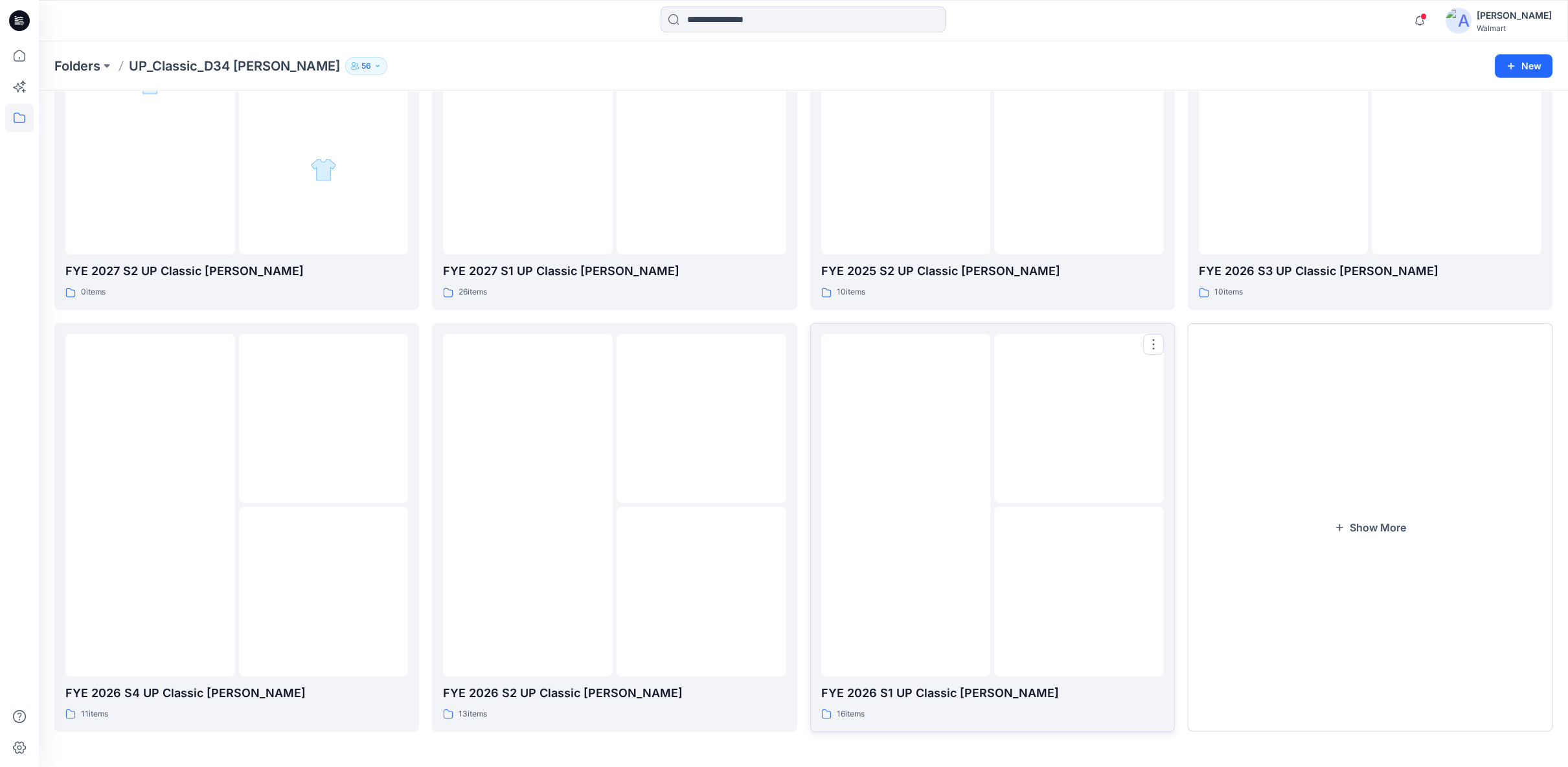
scroll to position [173, 0]
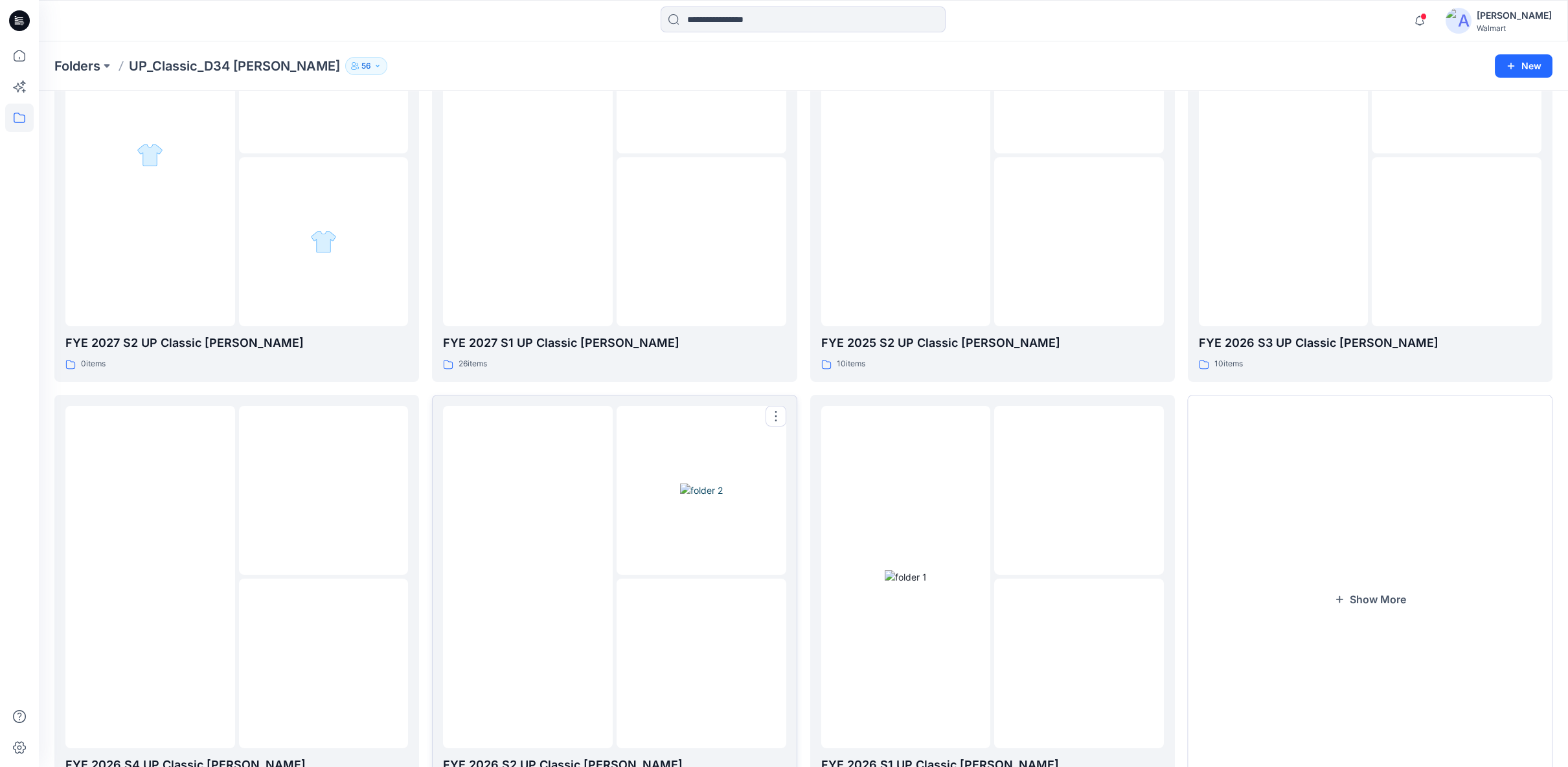
click at [688, 497] on img at bounding box center [701, 490] width 42 height 14
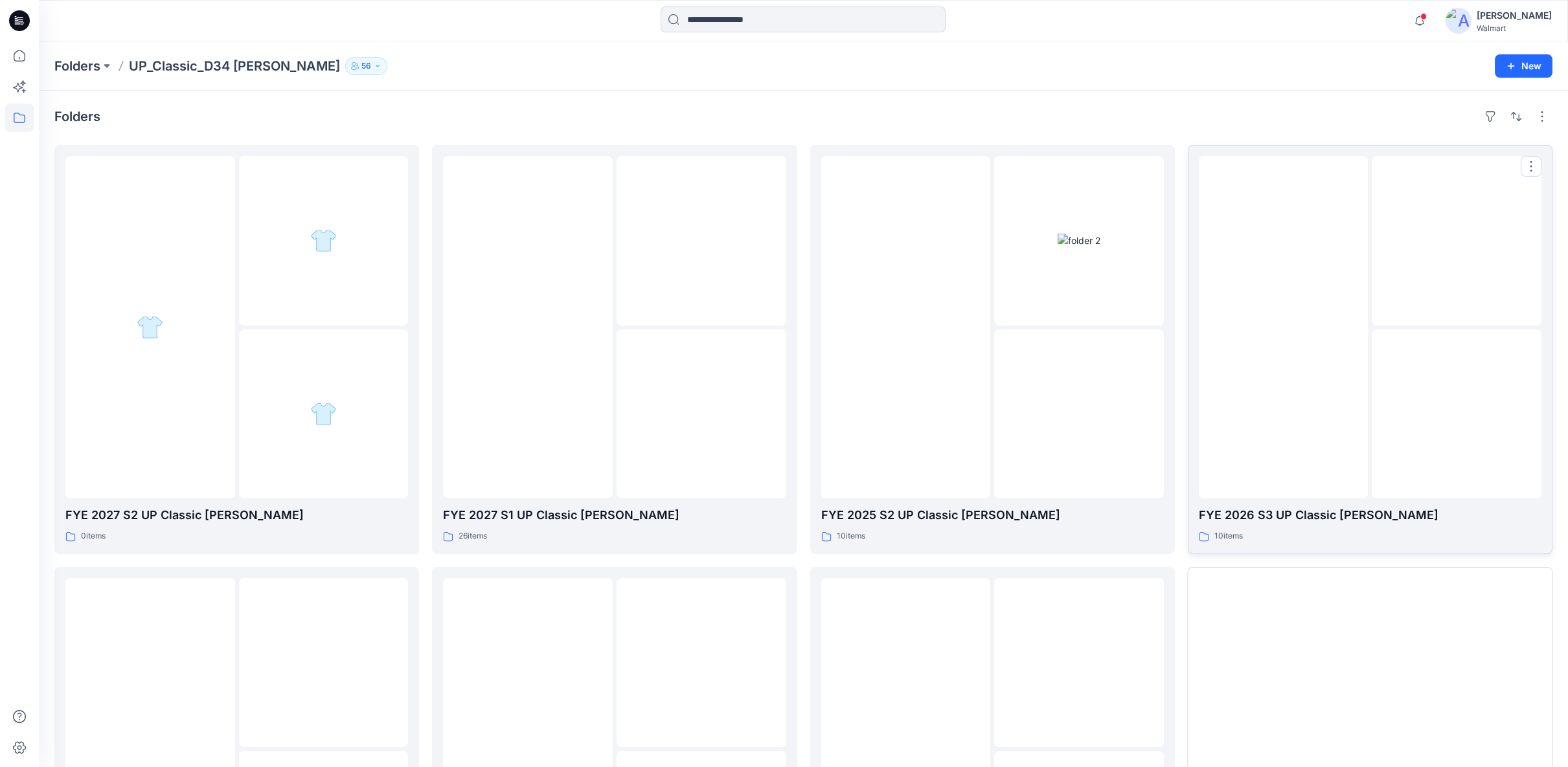
click at [1284, 328] on img at bounding box center [1284, 328] width 0 height 0
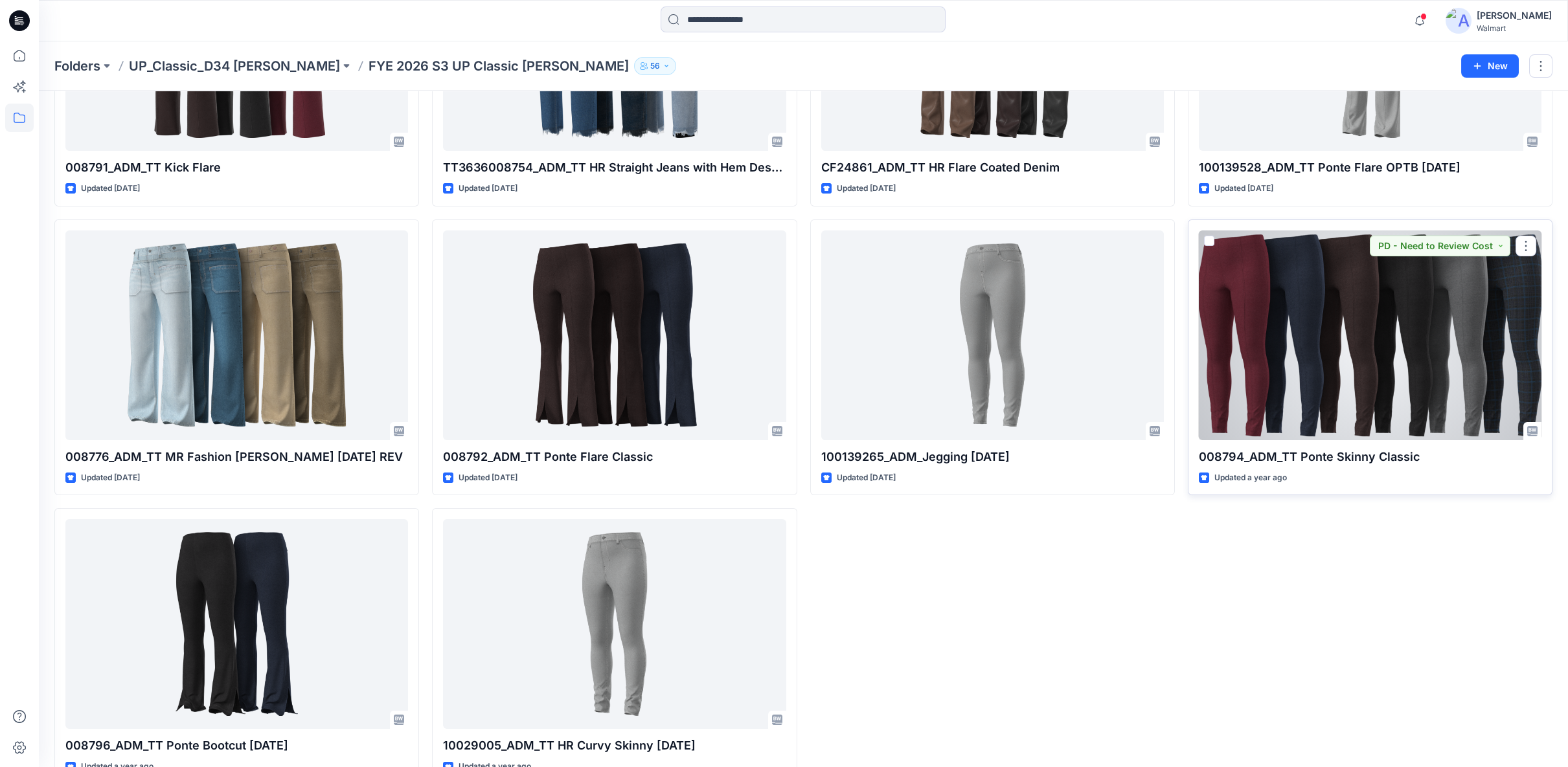
scroll to position [216, 0]
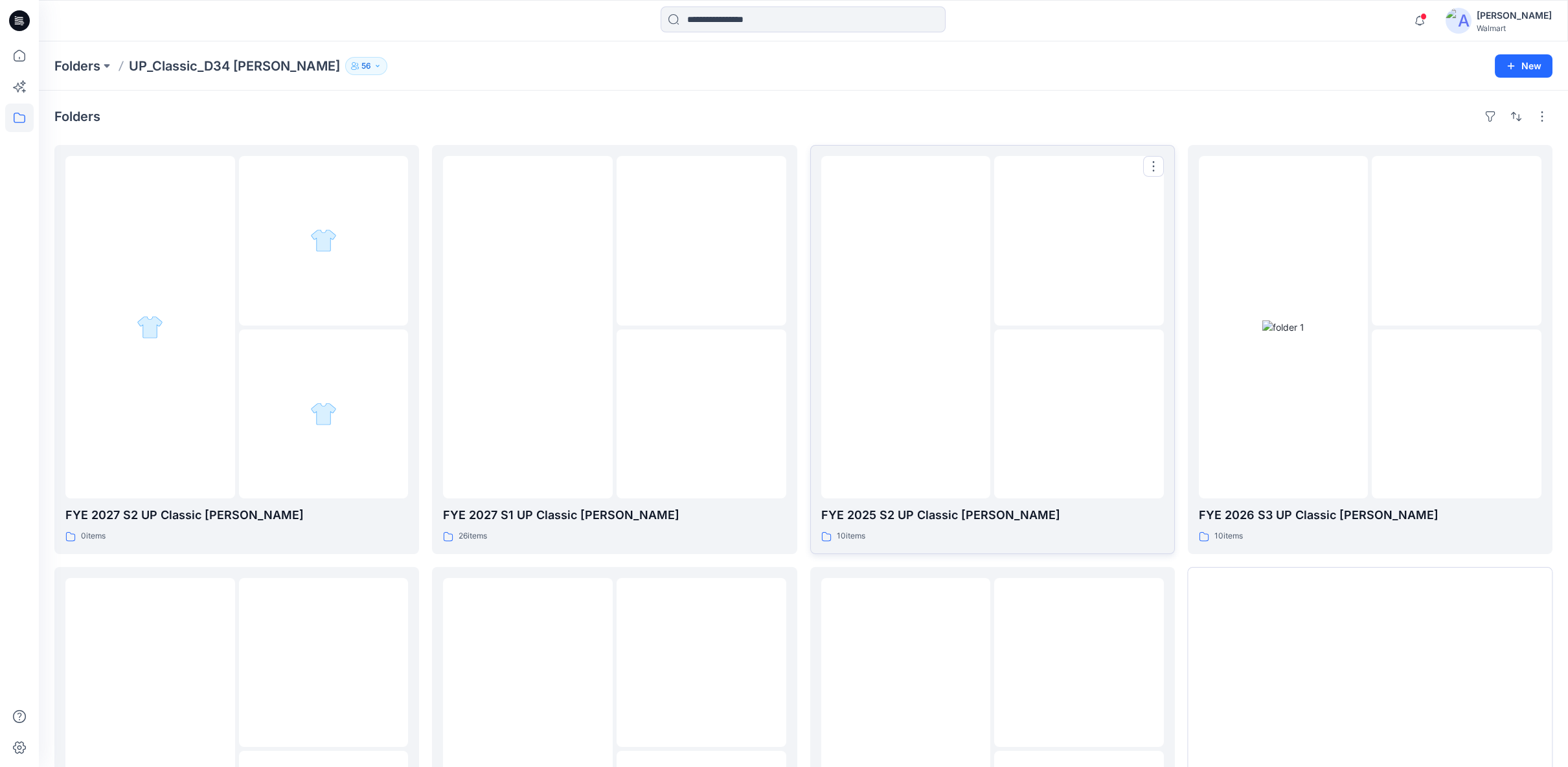
click at [1079, 414] on img at bounding box center [1079, 414] width 0 height 0
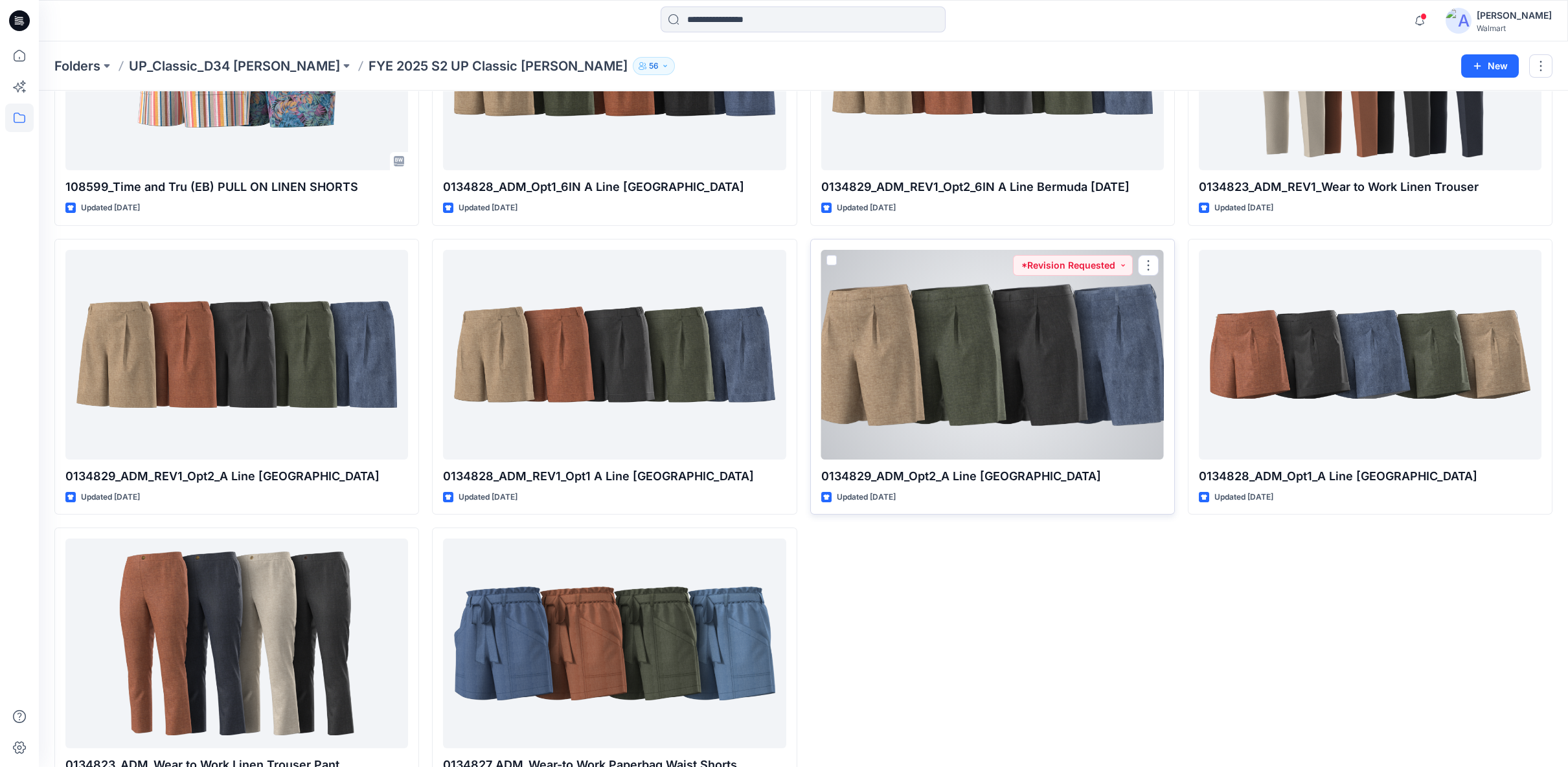
scroll to position [216, 0]
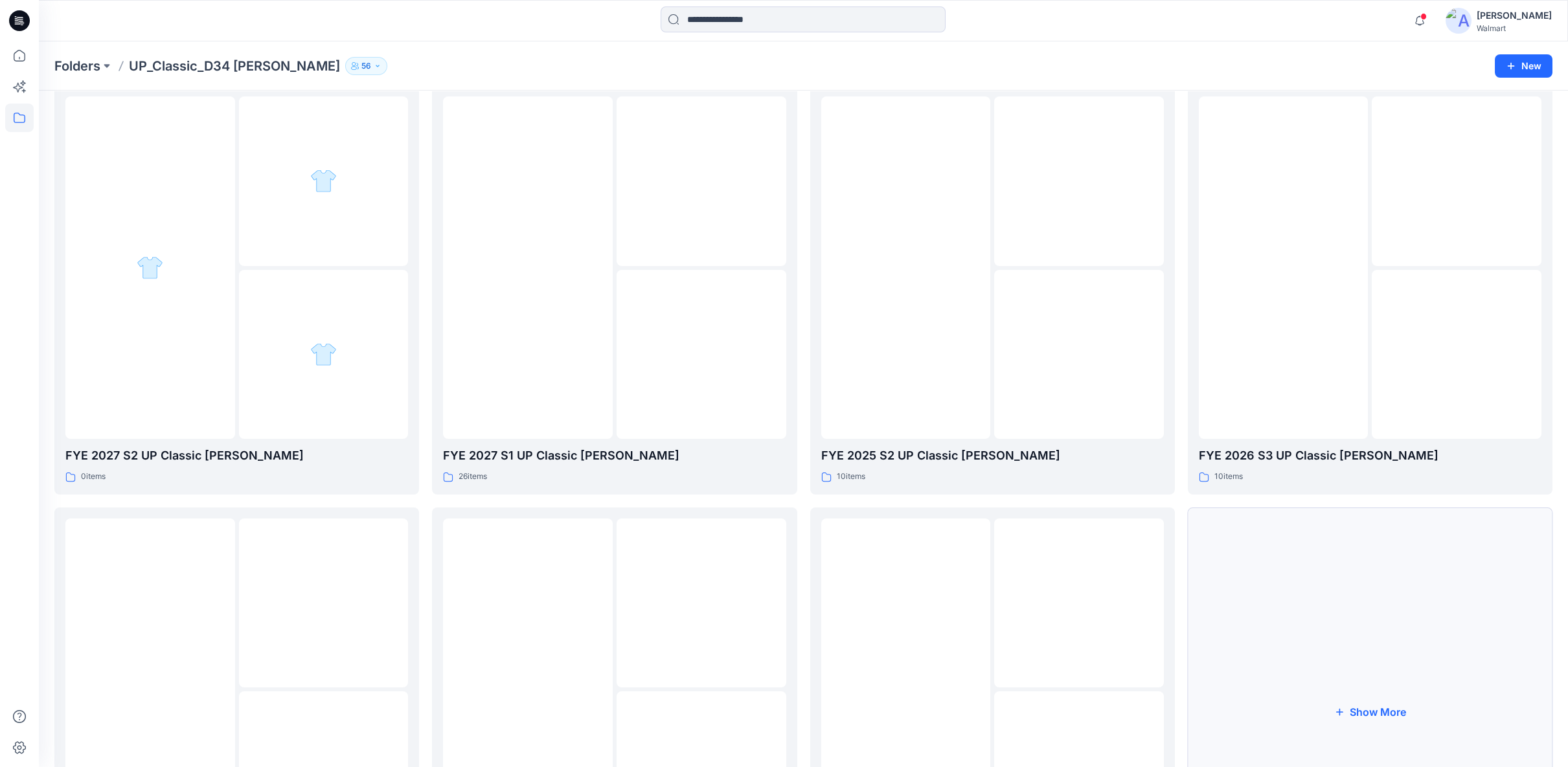
scroll to position [216, 0]
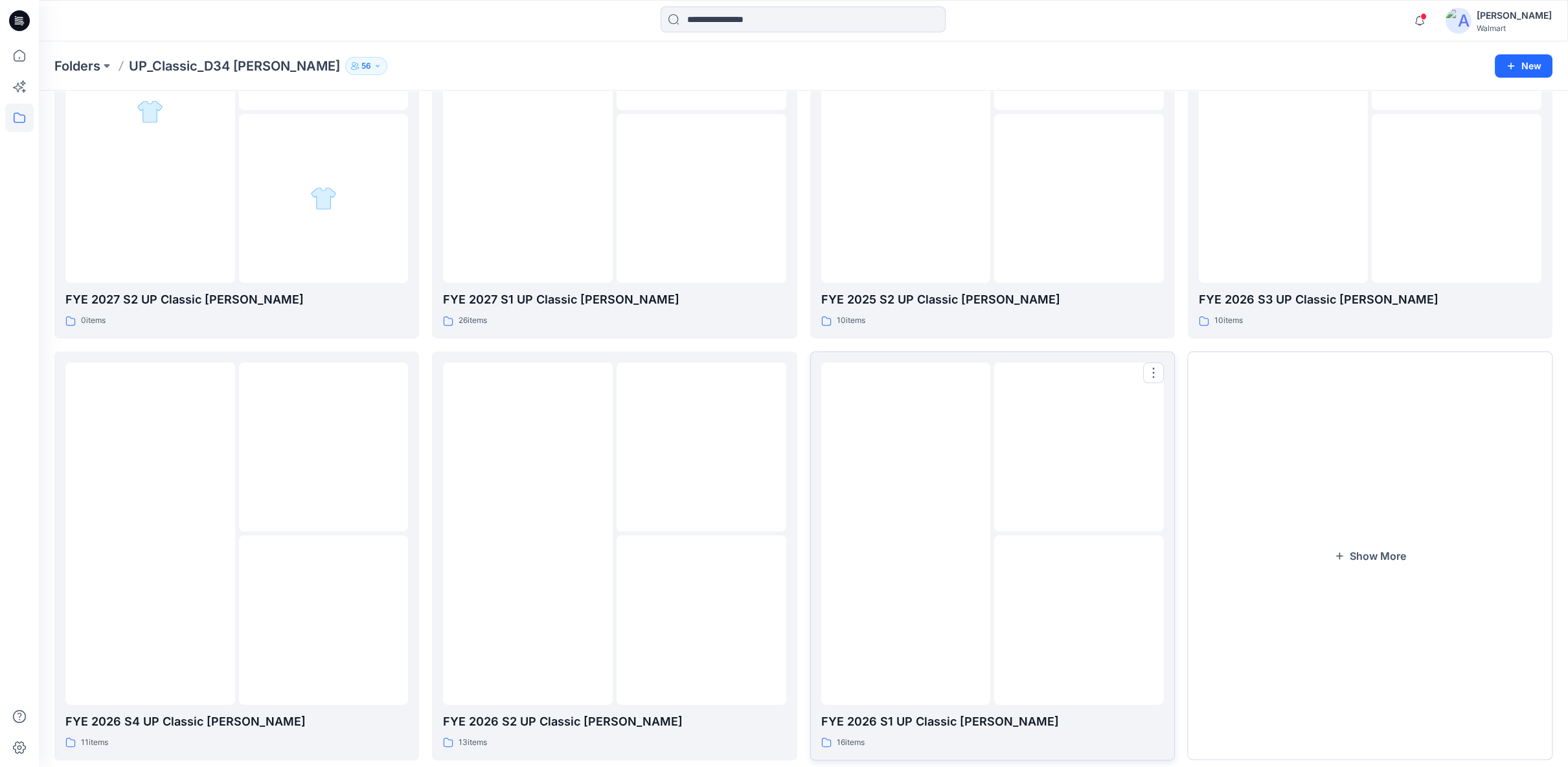
click at [1110, 536] on div at bounding box center [1079, 621] width 170 height 170
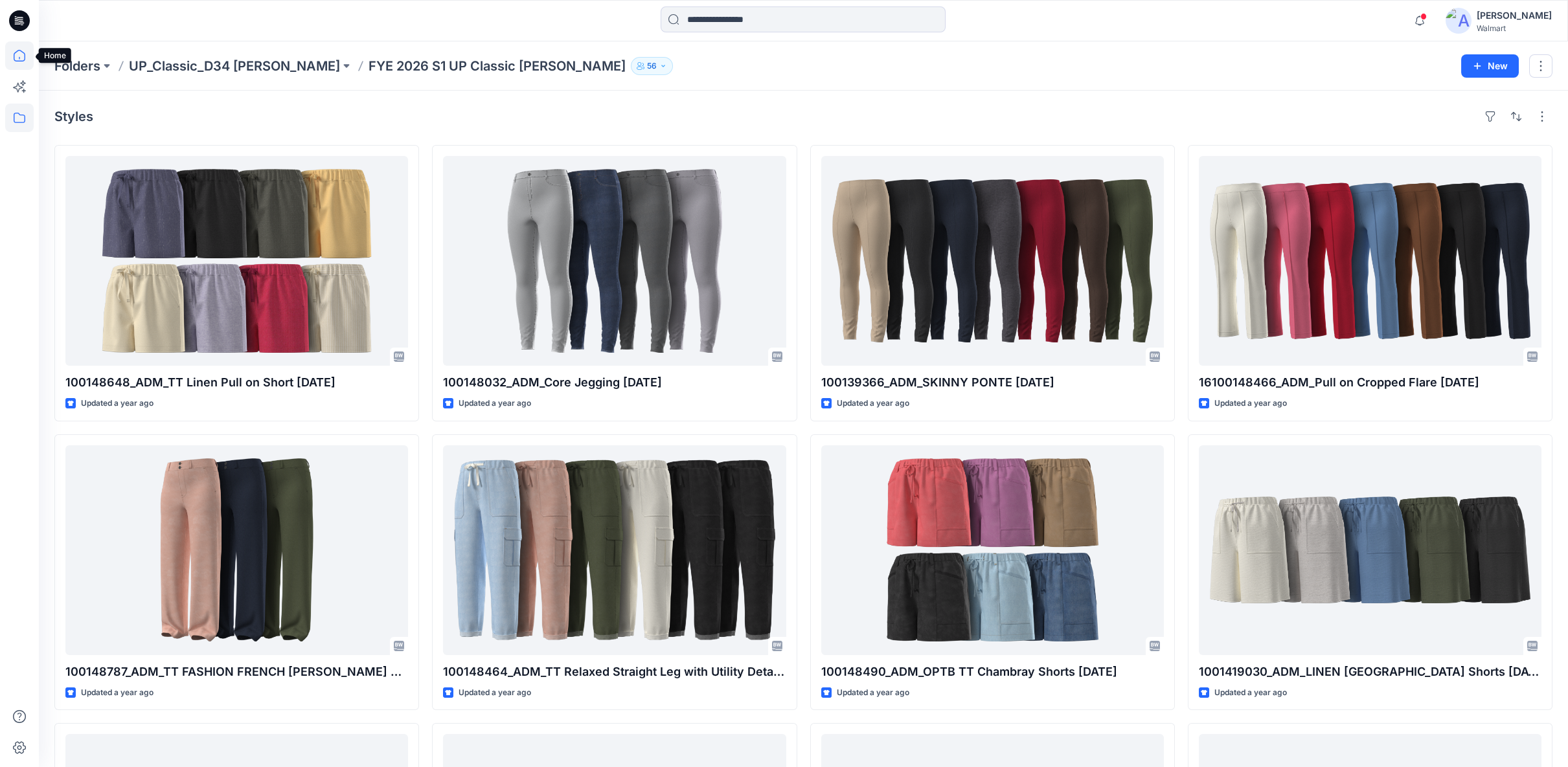
click at [13, 55] on icon at bounding box center [20, 56] width 29 height 29
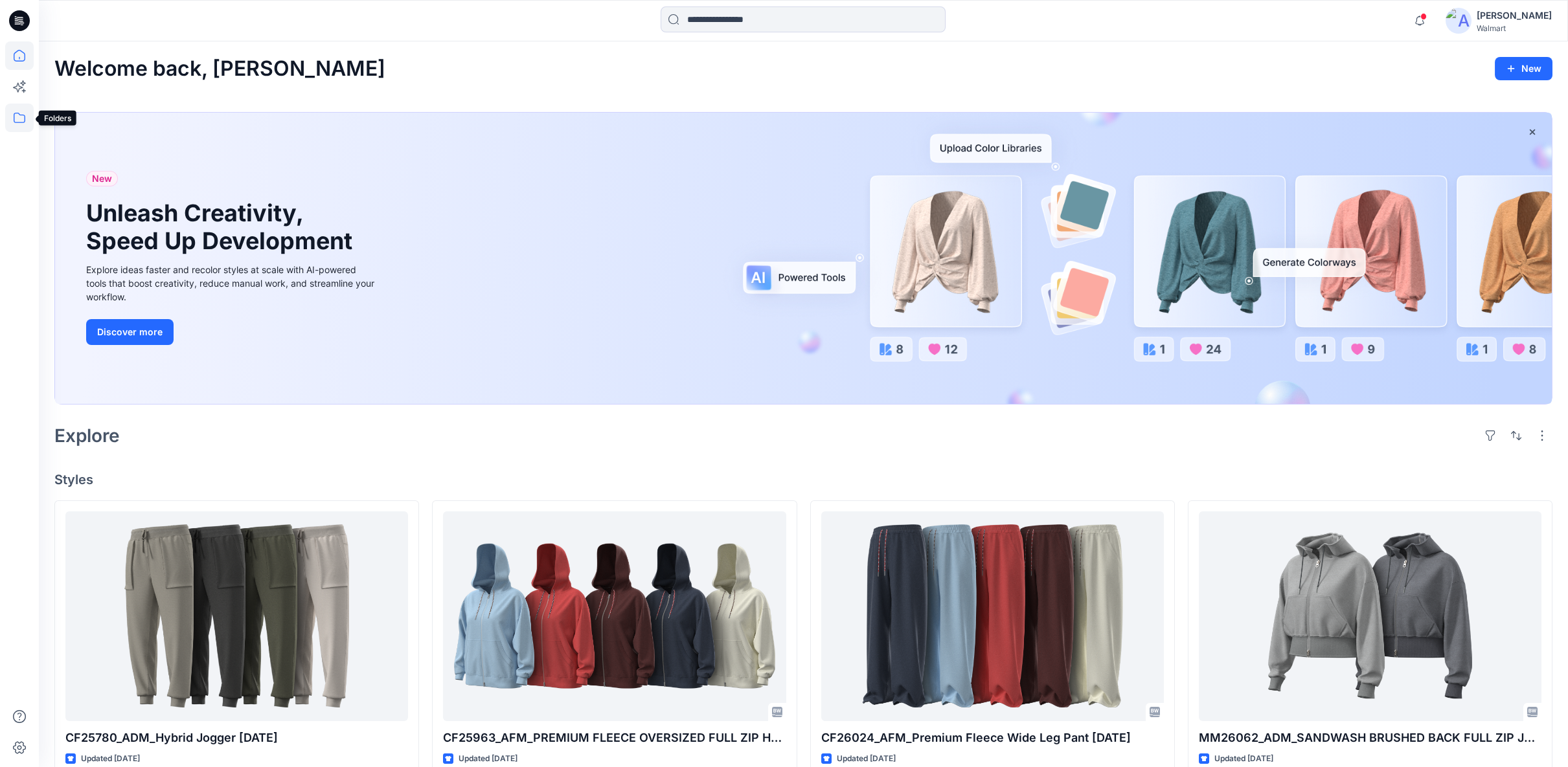
click at [17, 117] on icon at bounding box center [20, 118] width 29 height 29
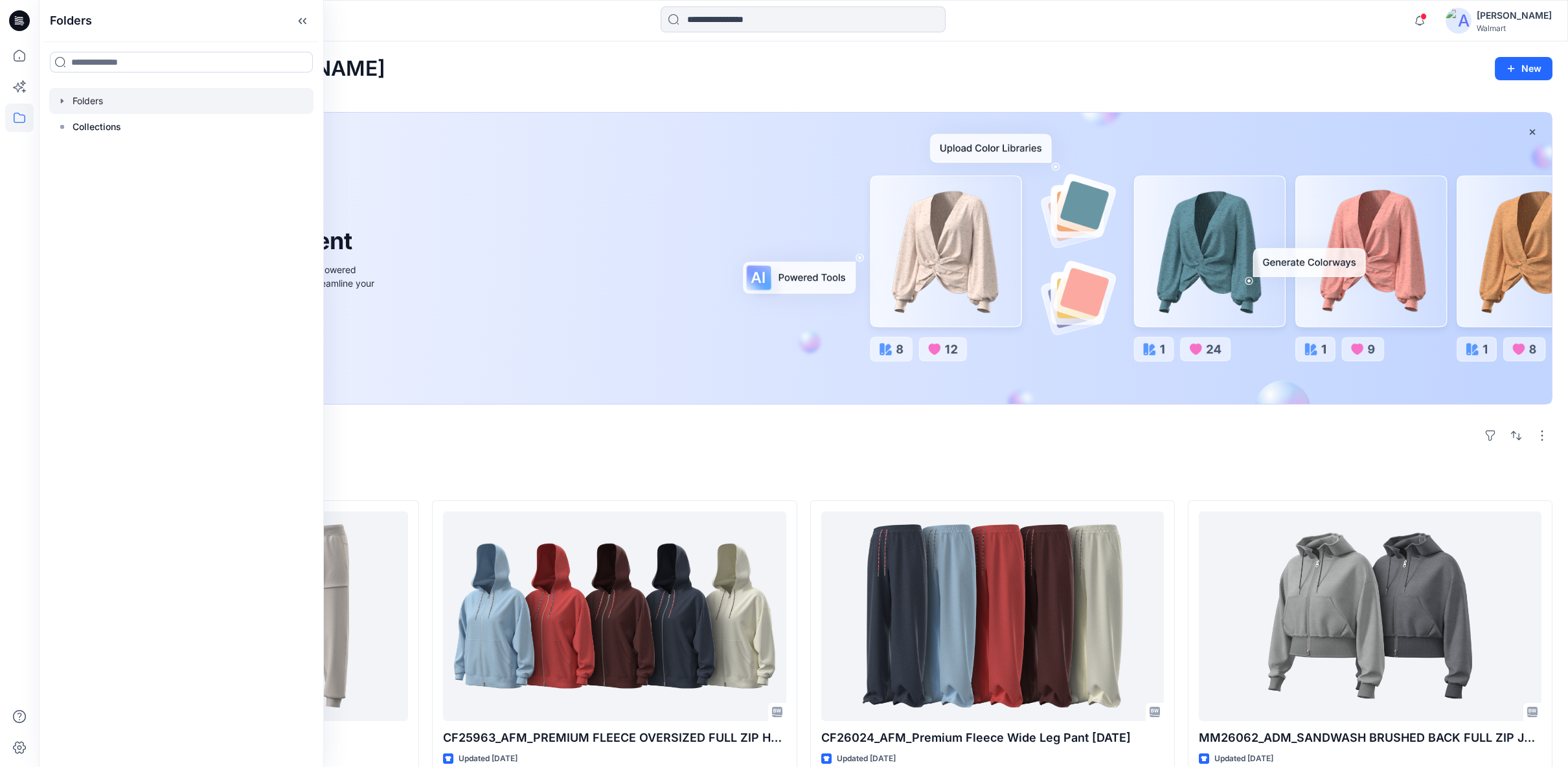
click at [61, 102] on icon "button" at bounding box center [61, 100] width 3 height 5
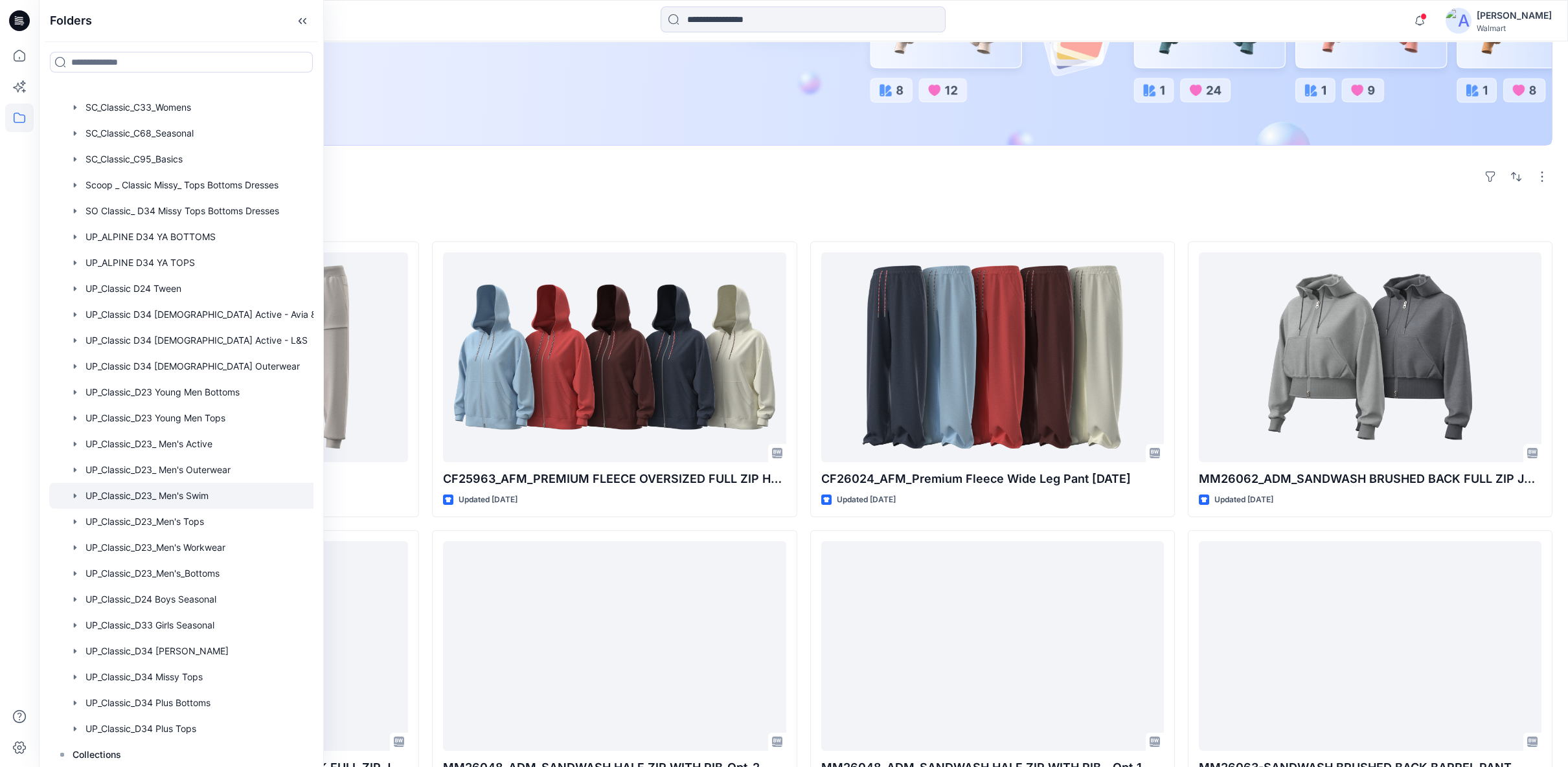
scroll to position [360, 0]
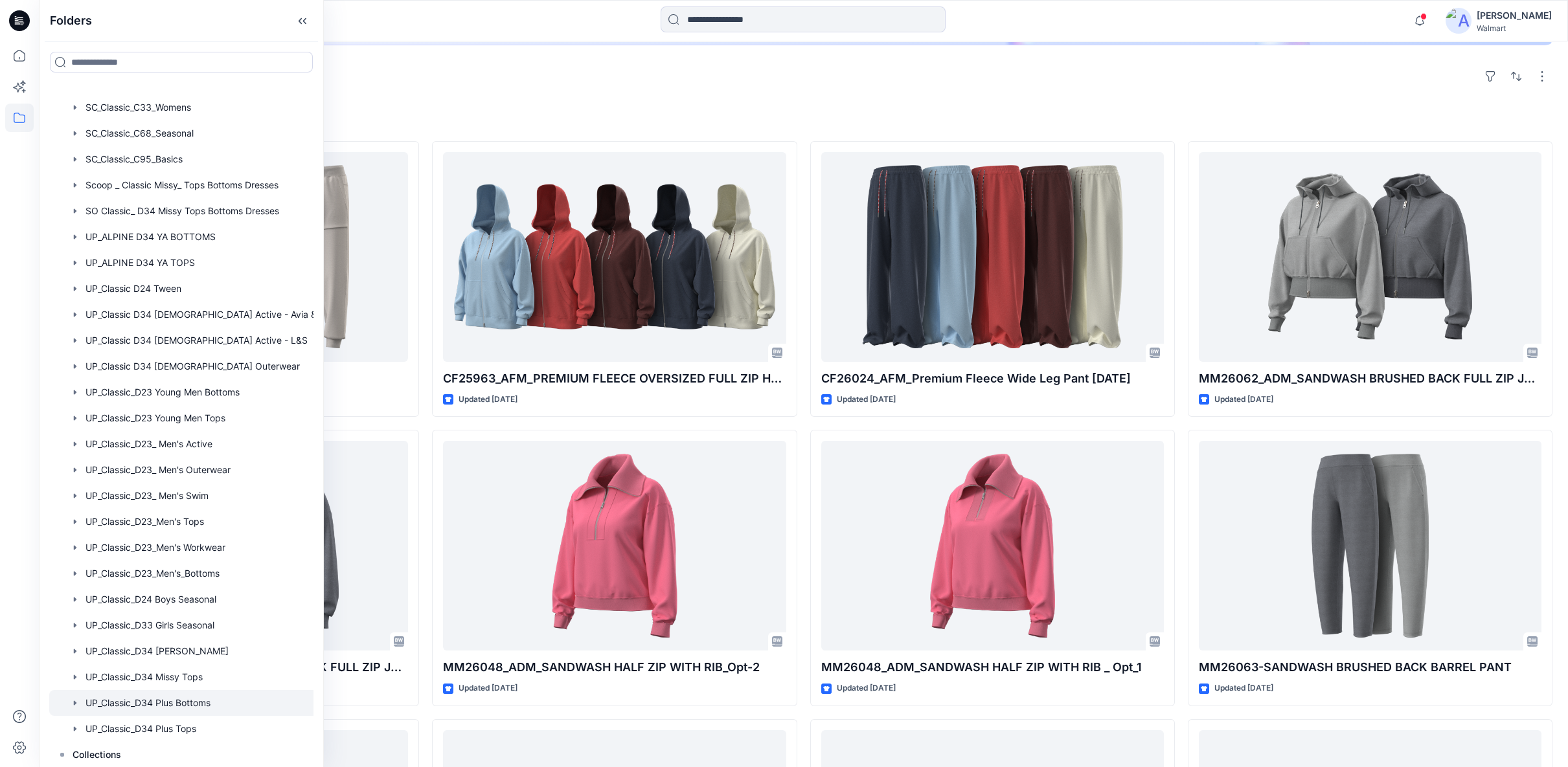
click at [184, 704] on div at bounding box center [194, 703] width 292 height 26
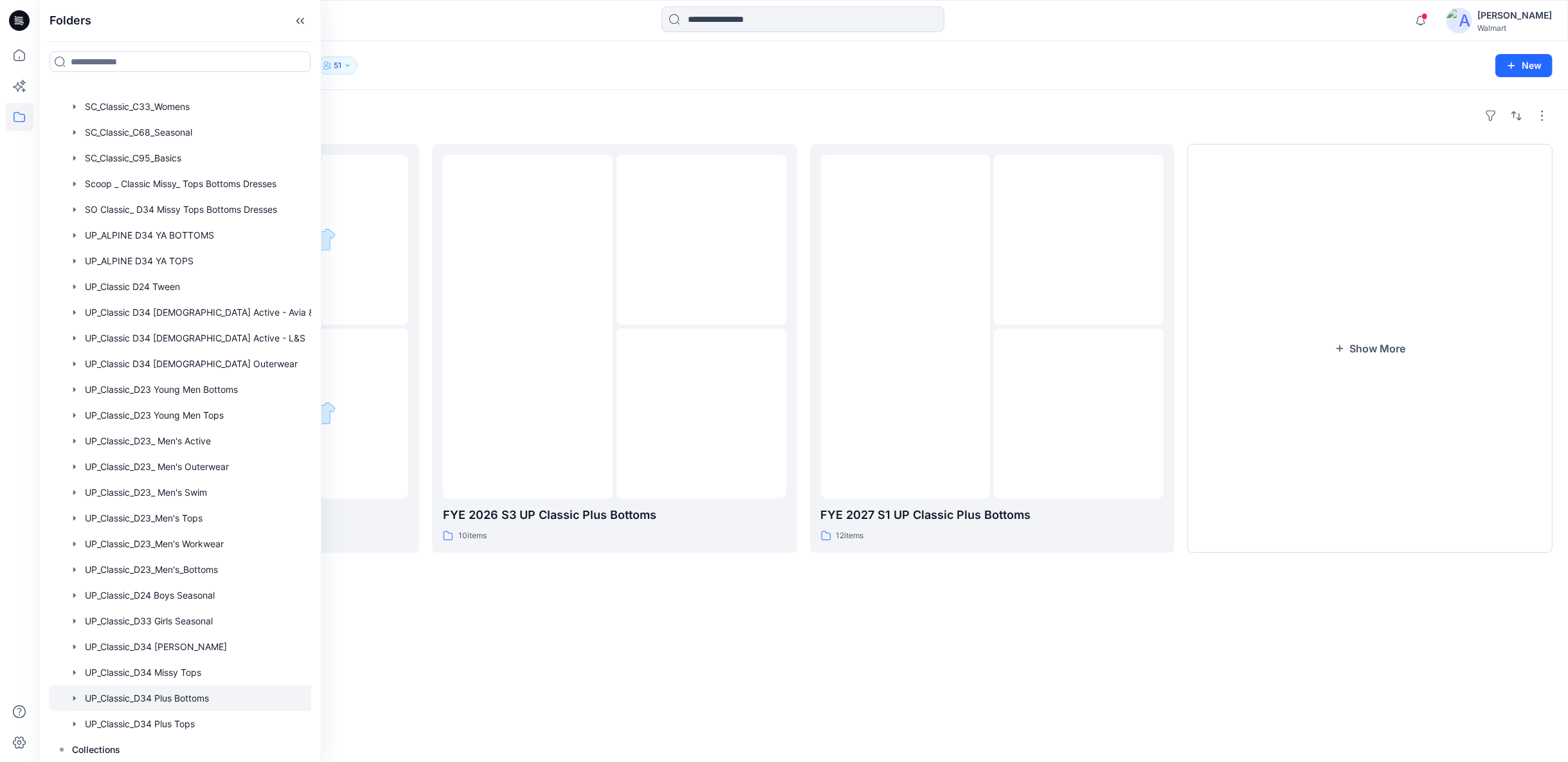
click at [1095, 692] on div "Folders FYE 2027 S2 UP Classic Plus Bottoms 0 items FYE 2026 S3 UP Classic Plus…" at bounding box center [803, 425] width 1529 height 672
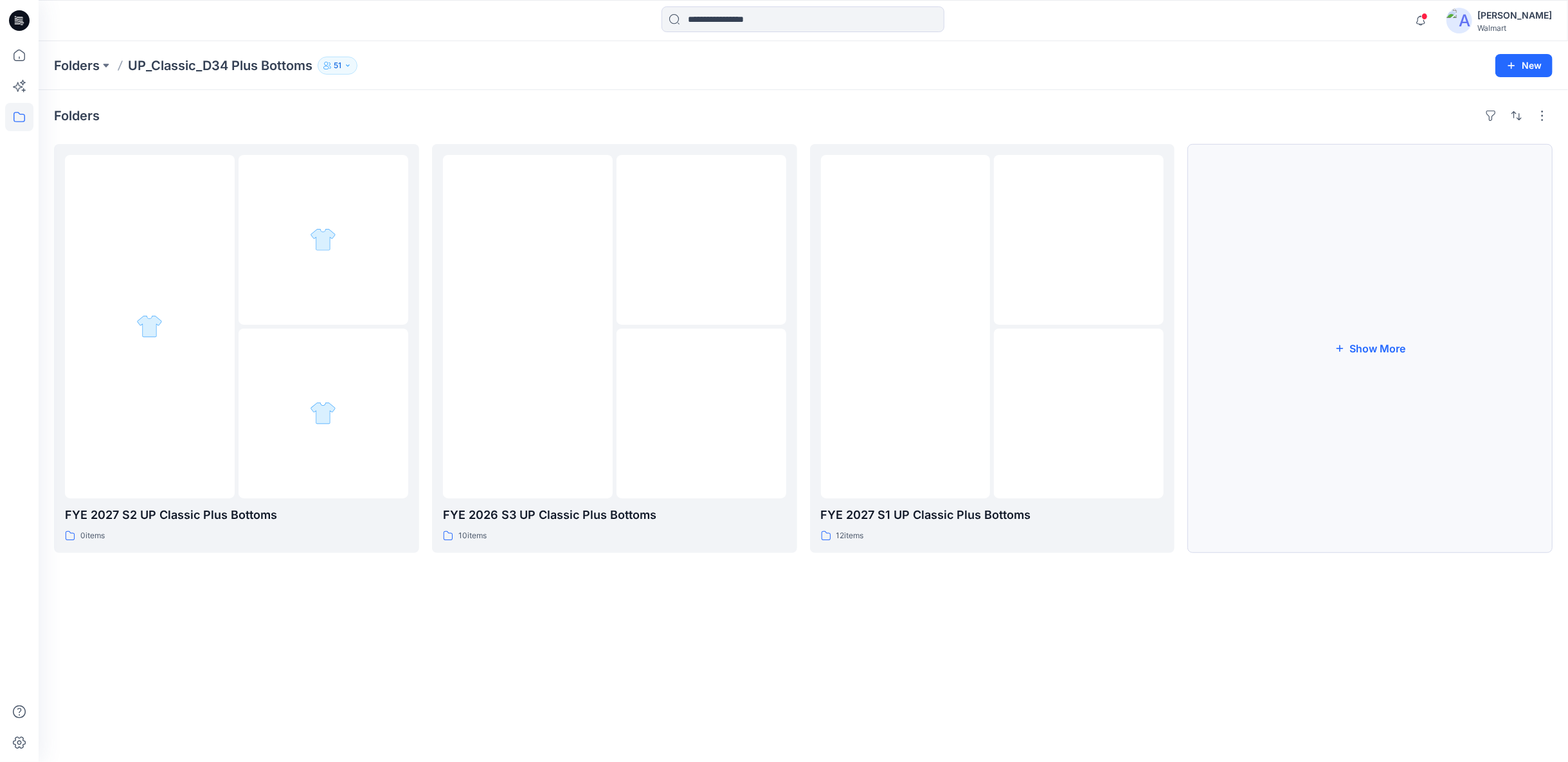
click at [1372, 351] on button "Show More" at bounding box center [1370, 349] width 365 height 409
click at [696, 411] on img at bounding box center [696, 411] width 0 height 0
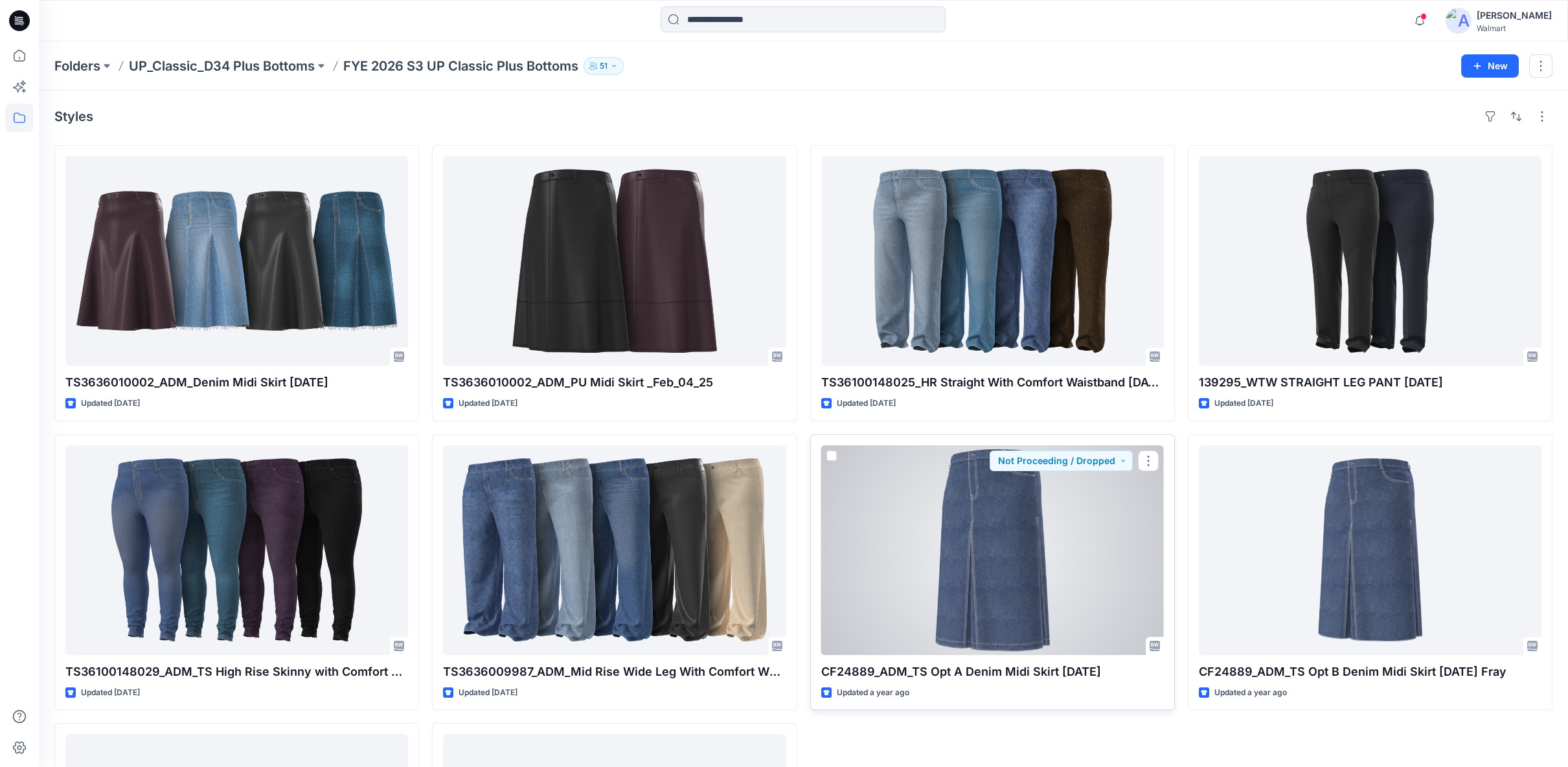
click at [1124, 538] on div at bounding box center [992, 550] width 343 height 210
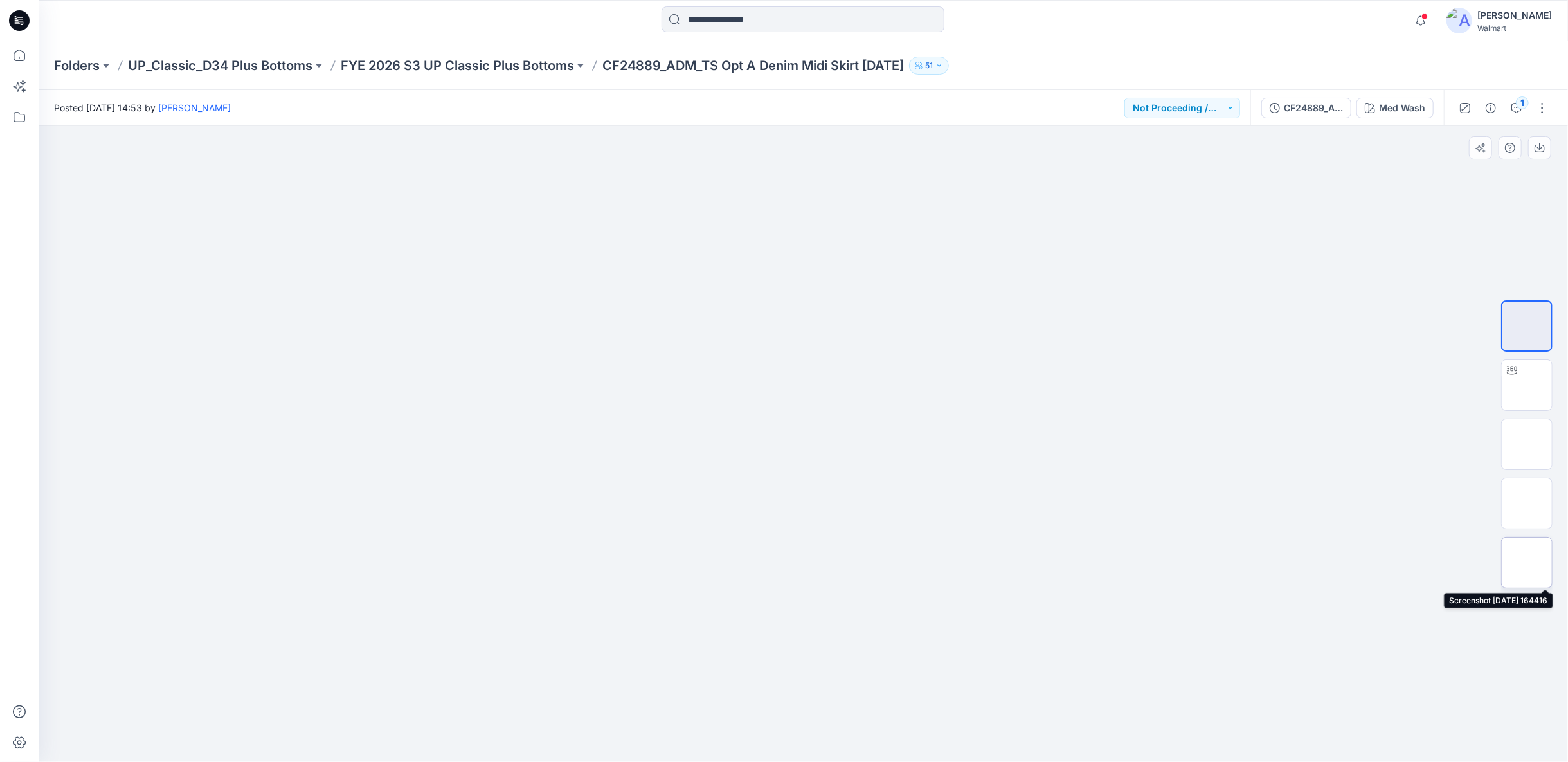
click at [1527, 563] on img at bounding box center [1527, 563] width 0 height 0
click at [29, 58] on icon at bounding box center [20, 56] width 29 height 29
